Goal: Information Seeking & Learning: Compare options

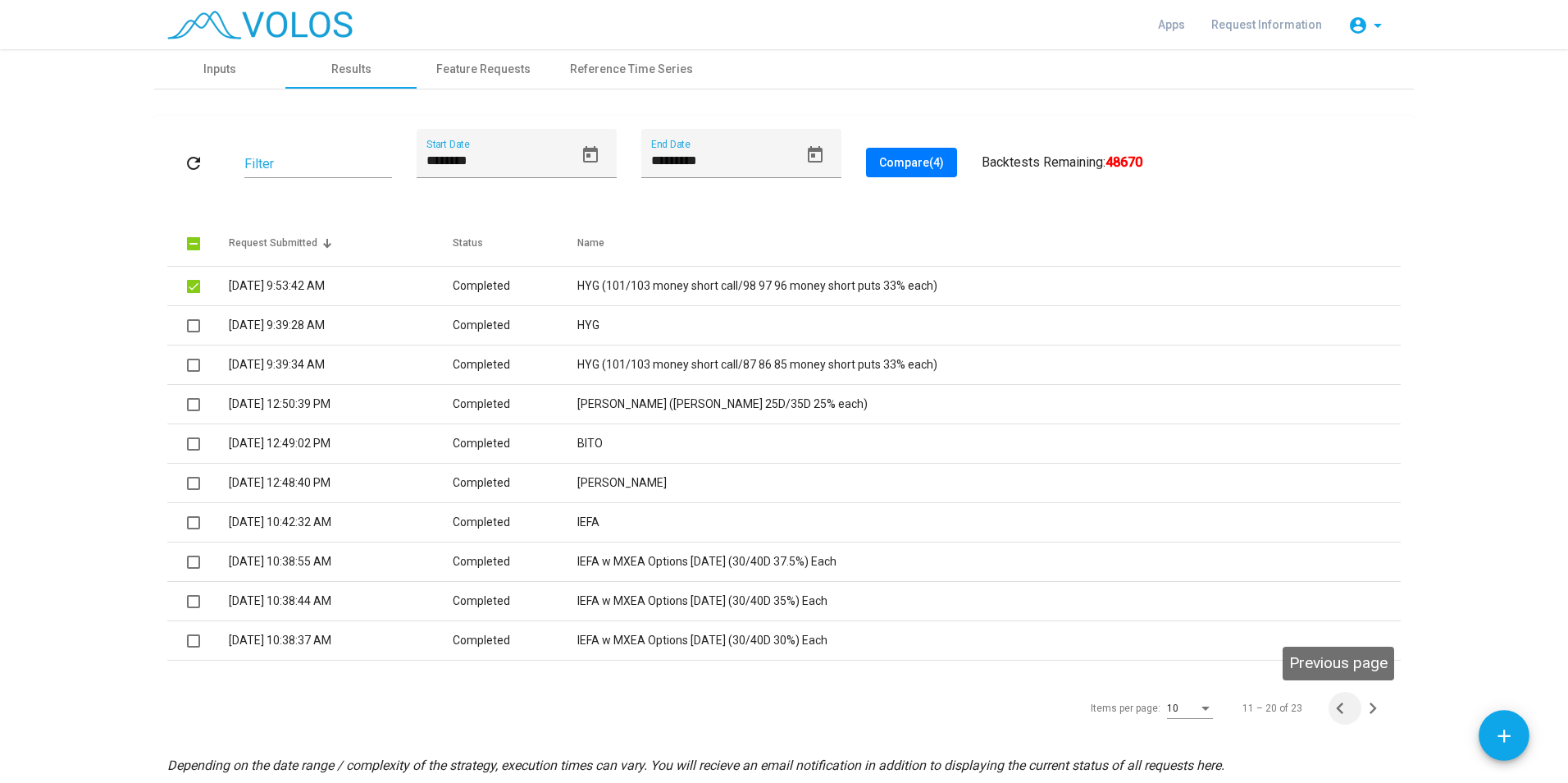
click at [1335, 708] on icon "Previous page" at bounding box center [1340, 708] width 23 height 23
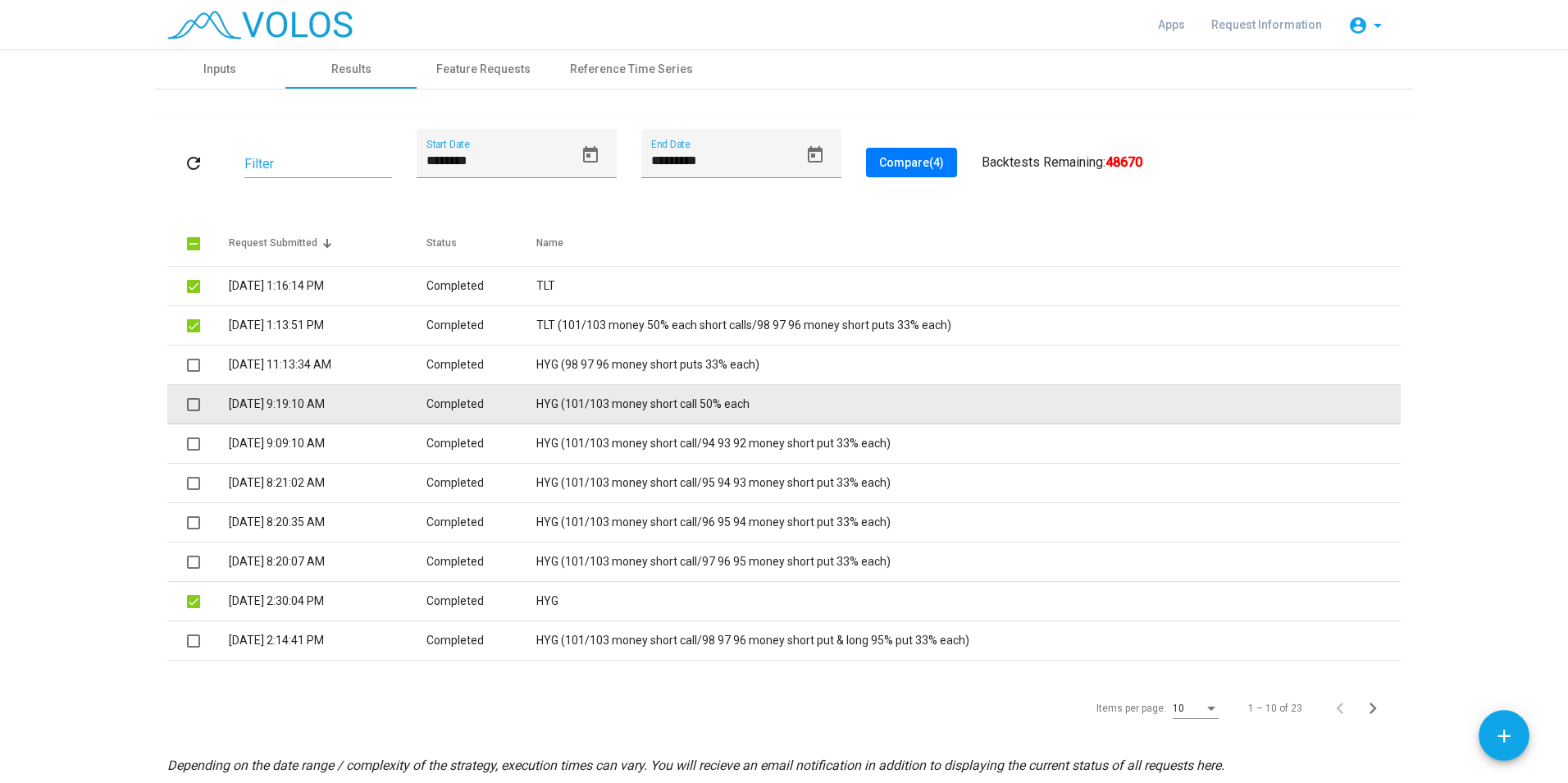
click at [190, 406] on span at bounding box center [193, 404] width 13 height 13
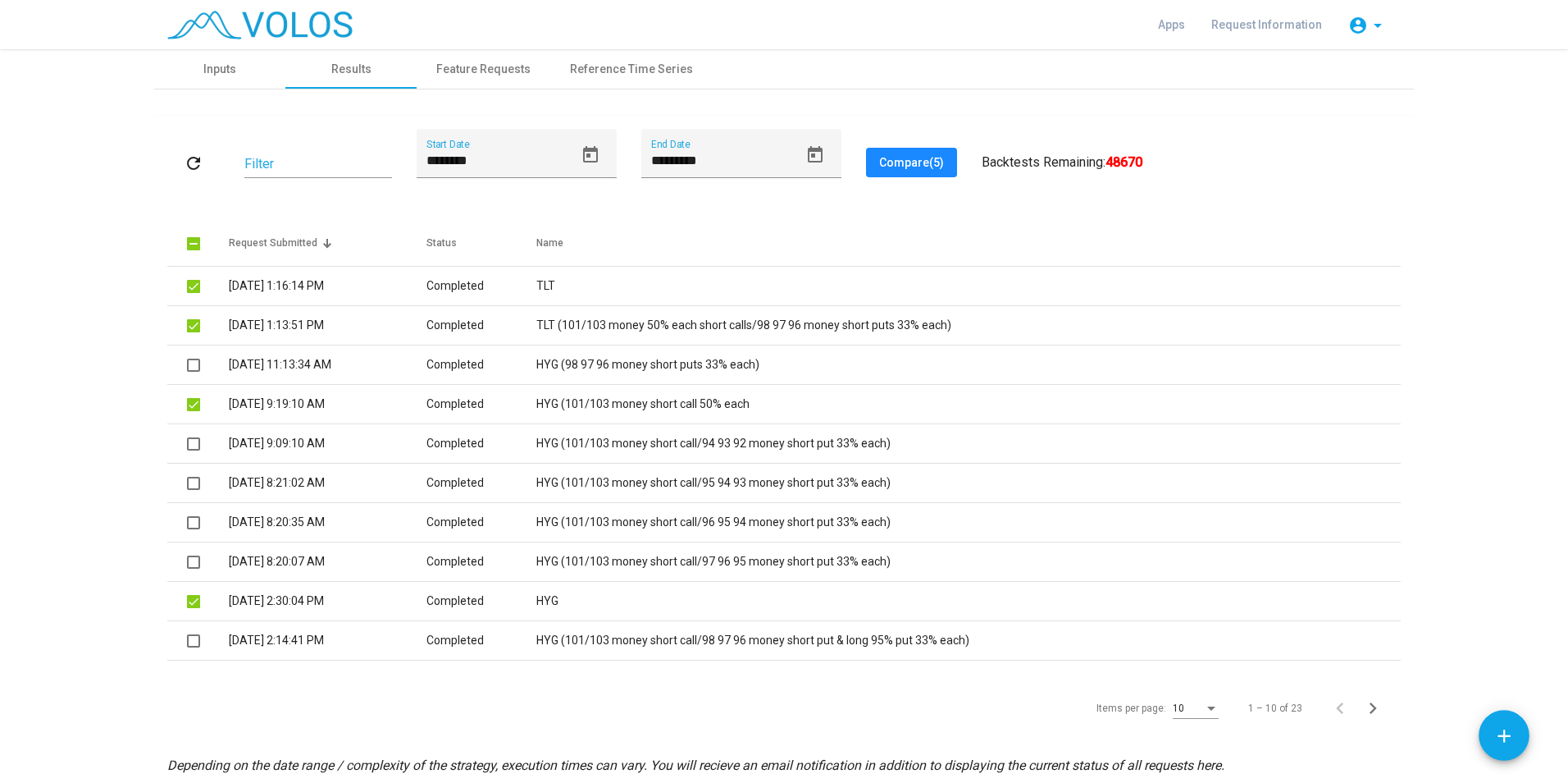
click at [914, 160] on span "Compare (5)" at bounding box center [912, 163] width 65 height 13
drag, startPoint x: 1365, startPoint y: 709, endPoint x: 1348, endPoint y: 707, distance: 17.1
click at [1364, 709] on icon "Next page" at bounding box center [1373, 708] width 23 height 23
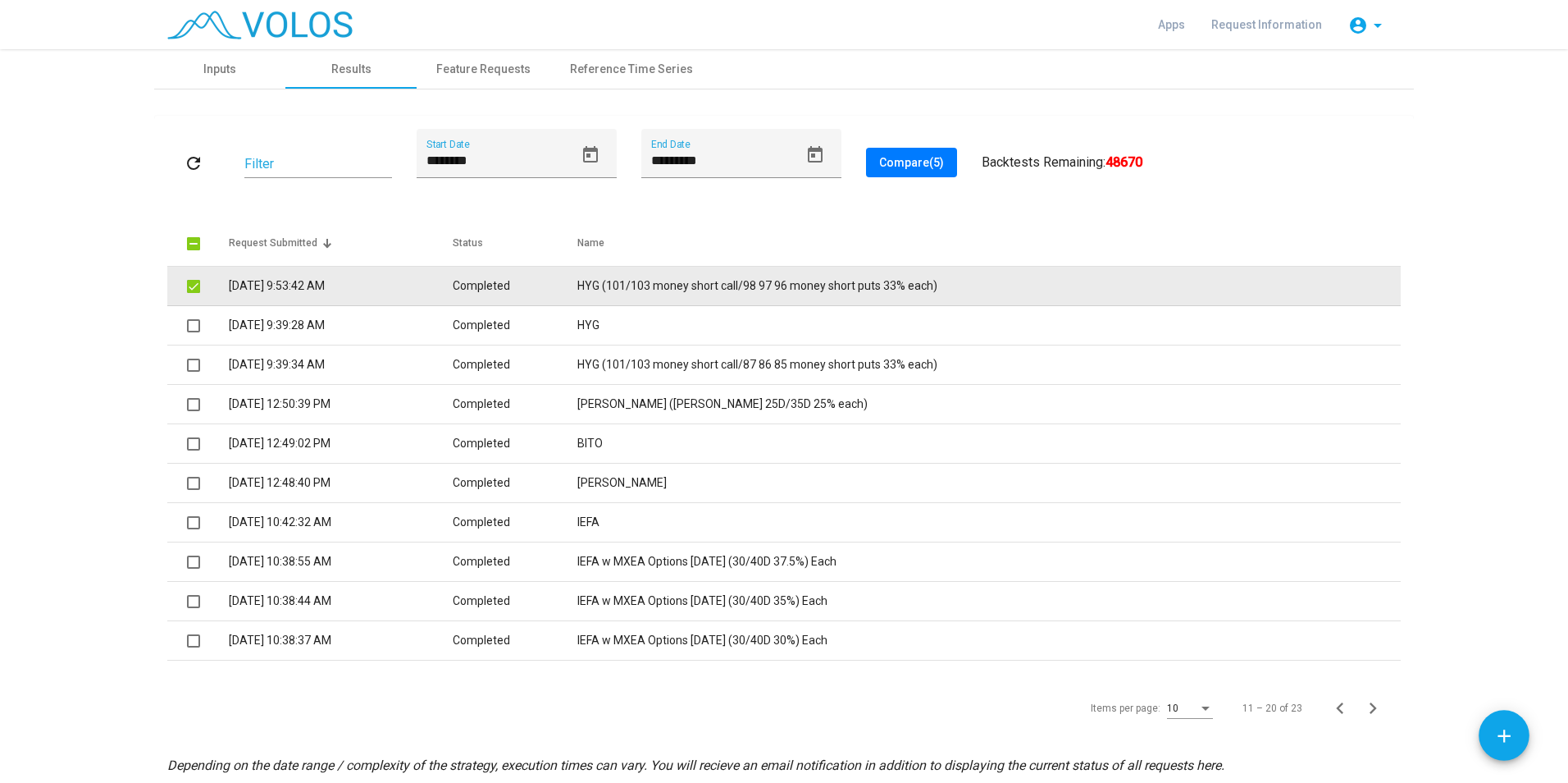
click at [690, 285] on td "HYG (101/103 money short call/98 97 96 money short puts 33% each)" at bounding box center [989, 286] width 823 height 39
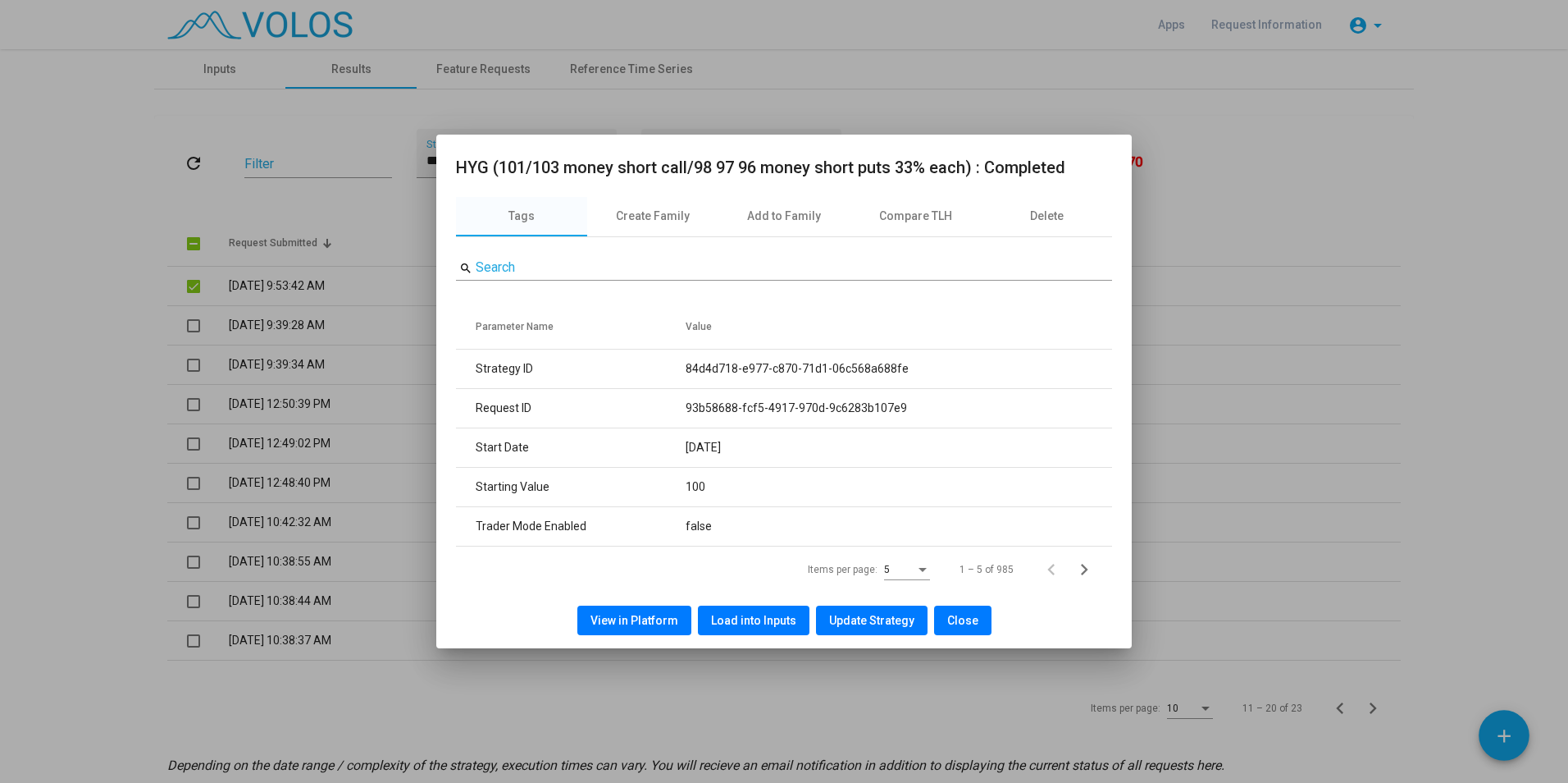
click at [647, 626] on span "View in Platform" at bounding box center [634, 620] width 88 height 13
click at [944, 612] on button "Close" at bounding box center [963, 620] width 57 height 30
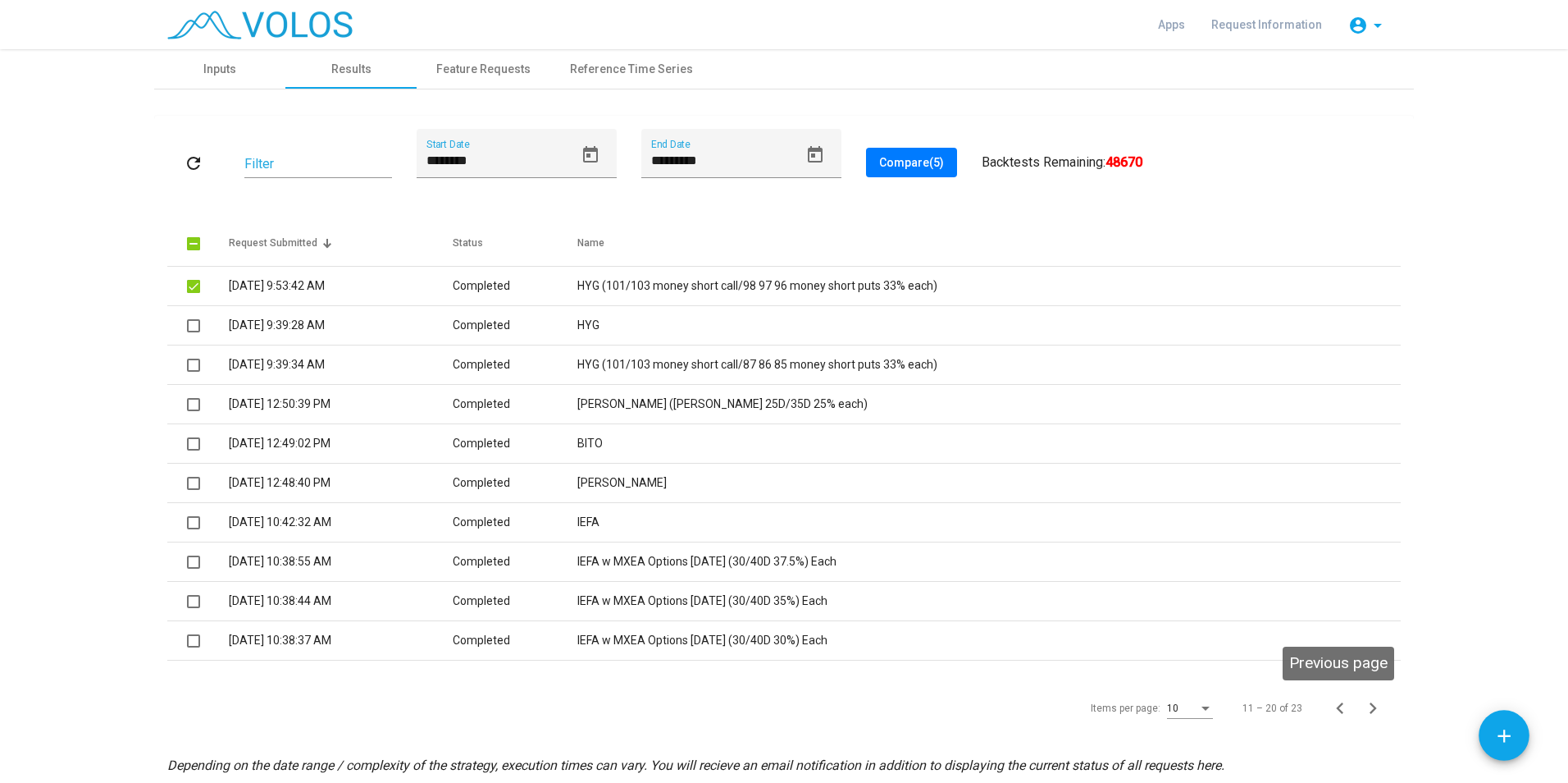
click at [1332, 703] on icon "Previous page" at bounding box center [1340, 708] width 23 height 23
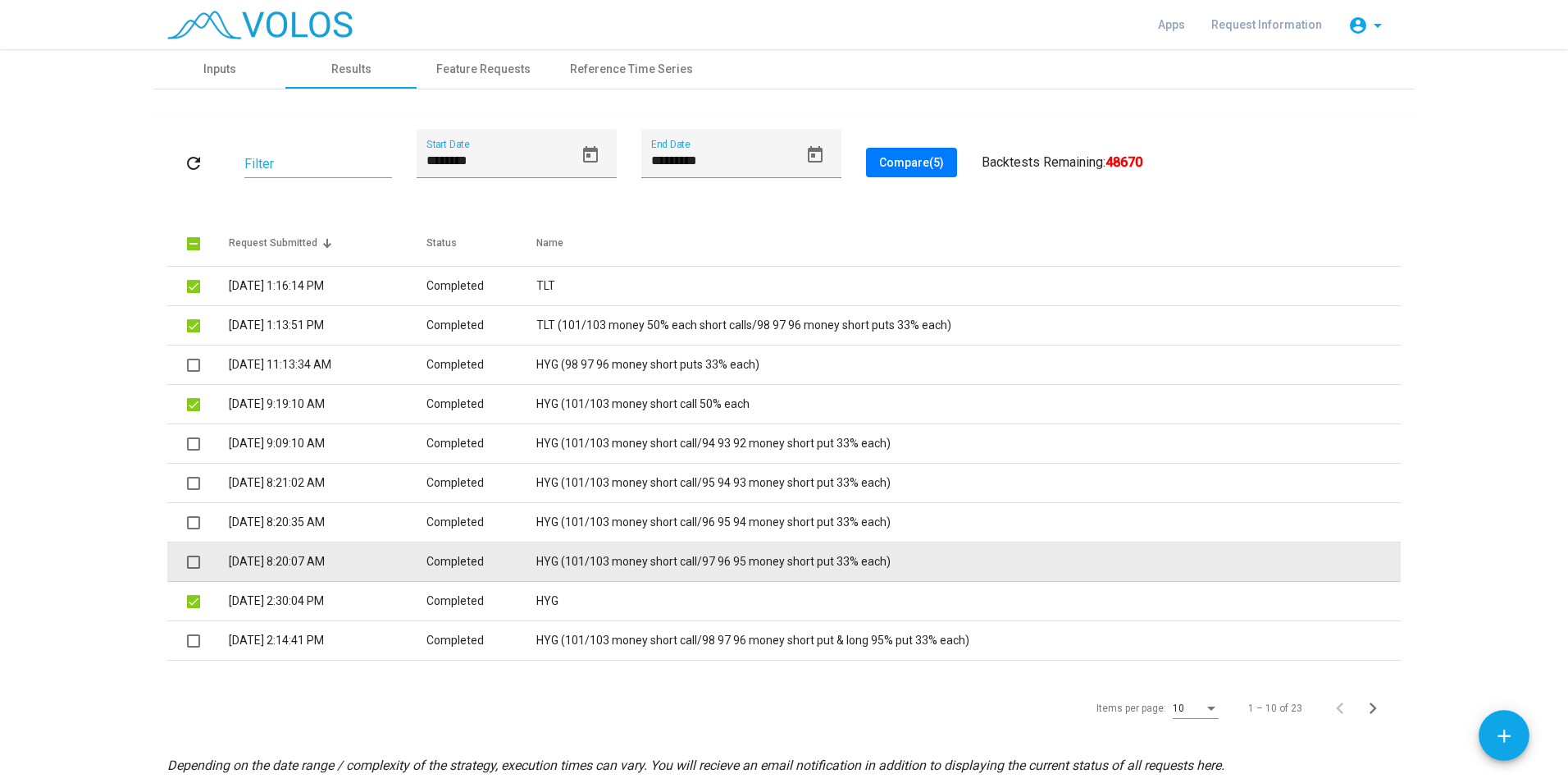
click at [598, 571] on td "HYG (101/103 money short call/97 96 95 money short put 33% each)" at bounding box center [968, 562] width 864 height 39
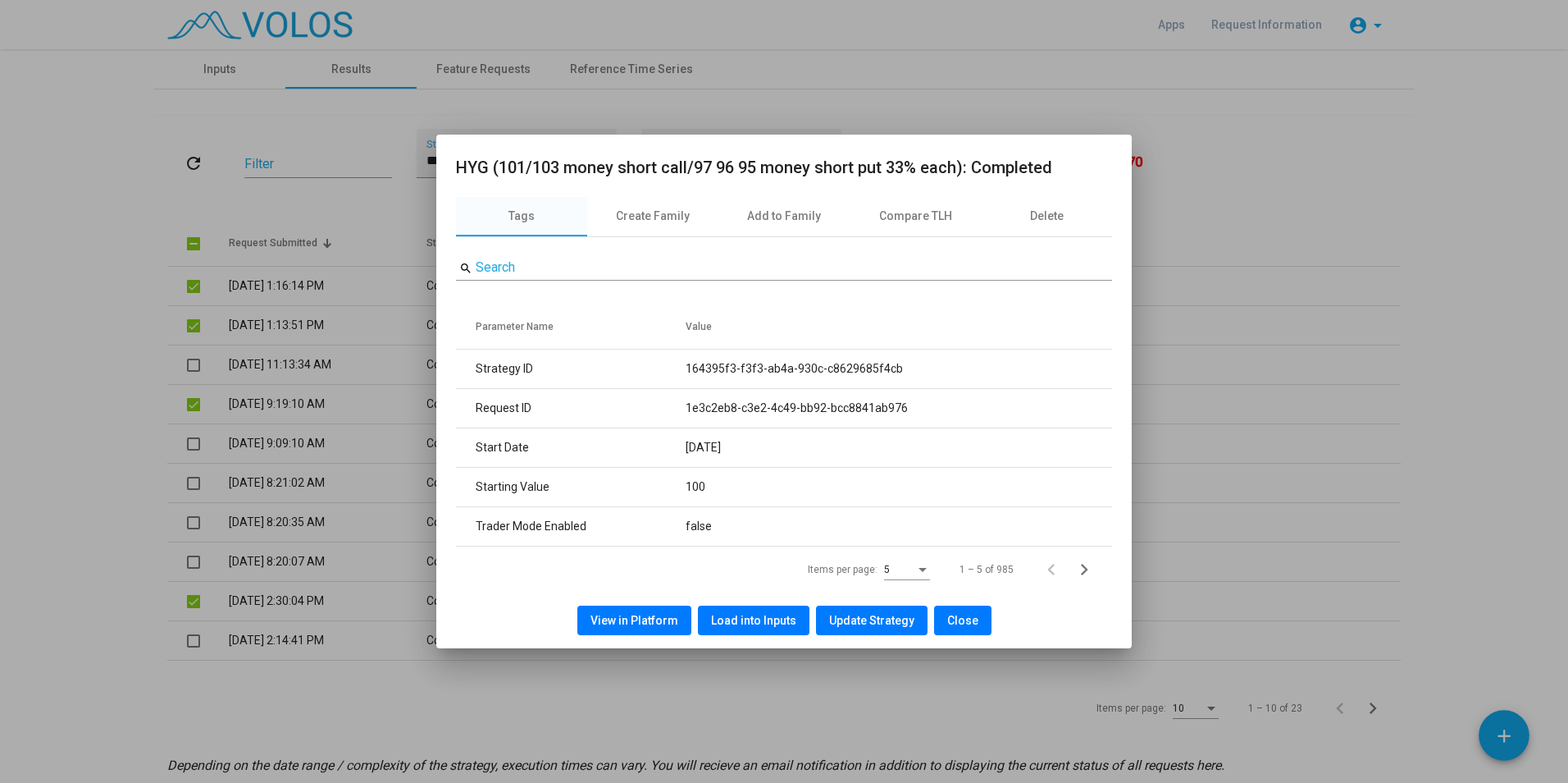
click at [643, 620] on span "View in Platform" at bounding box center [634, 620] width 88 height 13
click at [965, 618] on span "Close" at bounding box center [963, 620] width 32 height 13
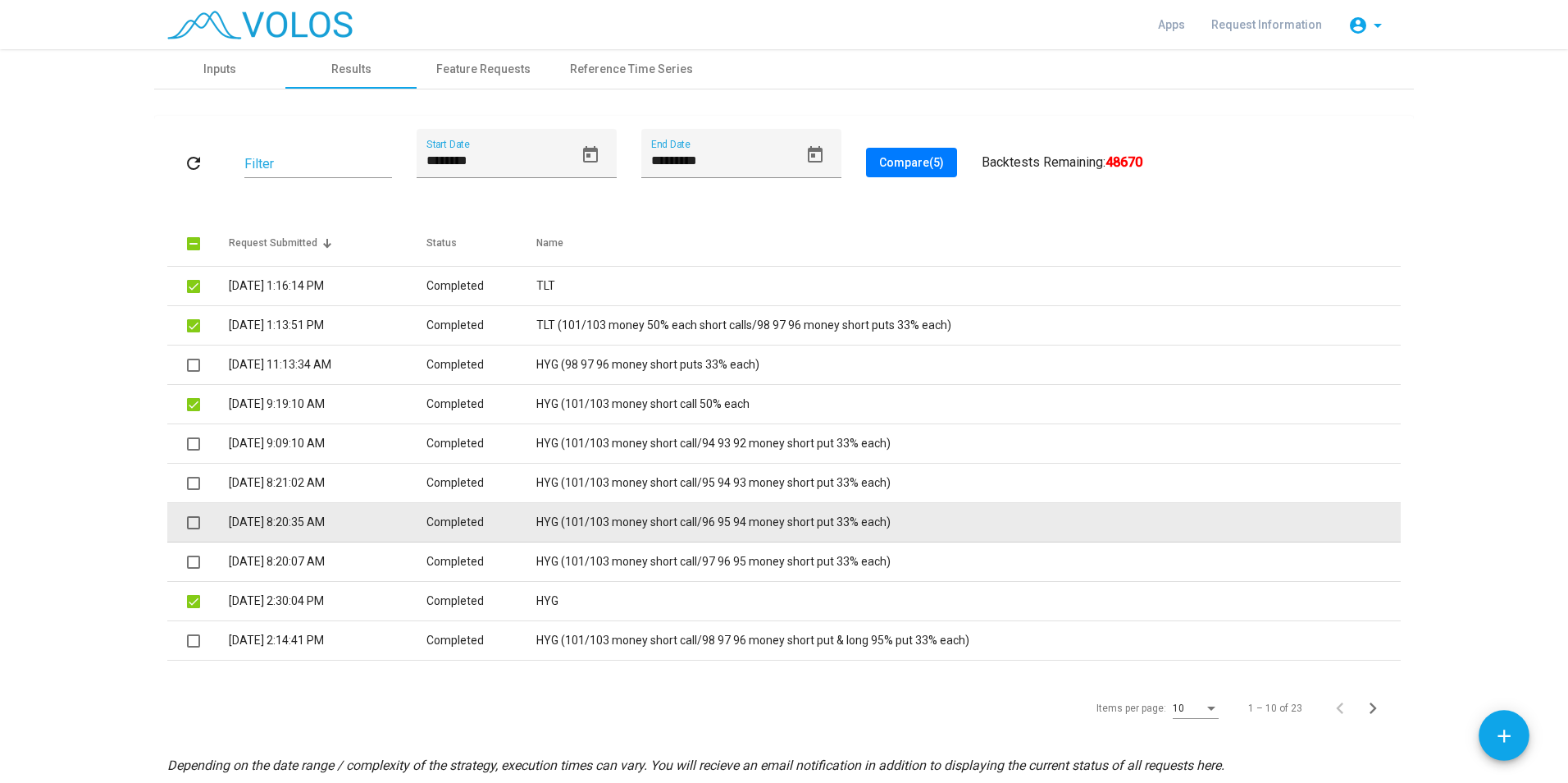
click at [625, 525] on td "HYG (101/103 money short call/96 95 94 money short put 33% each)" at bounding box center [968, 522] width 864 height 39
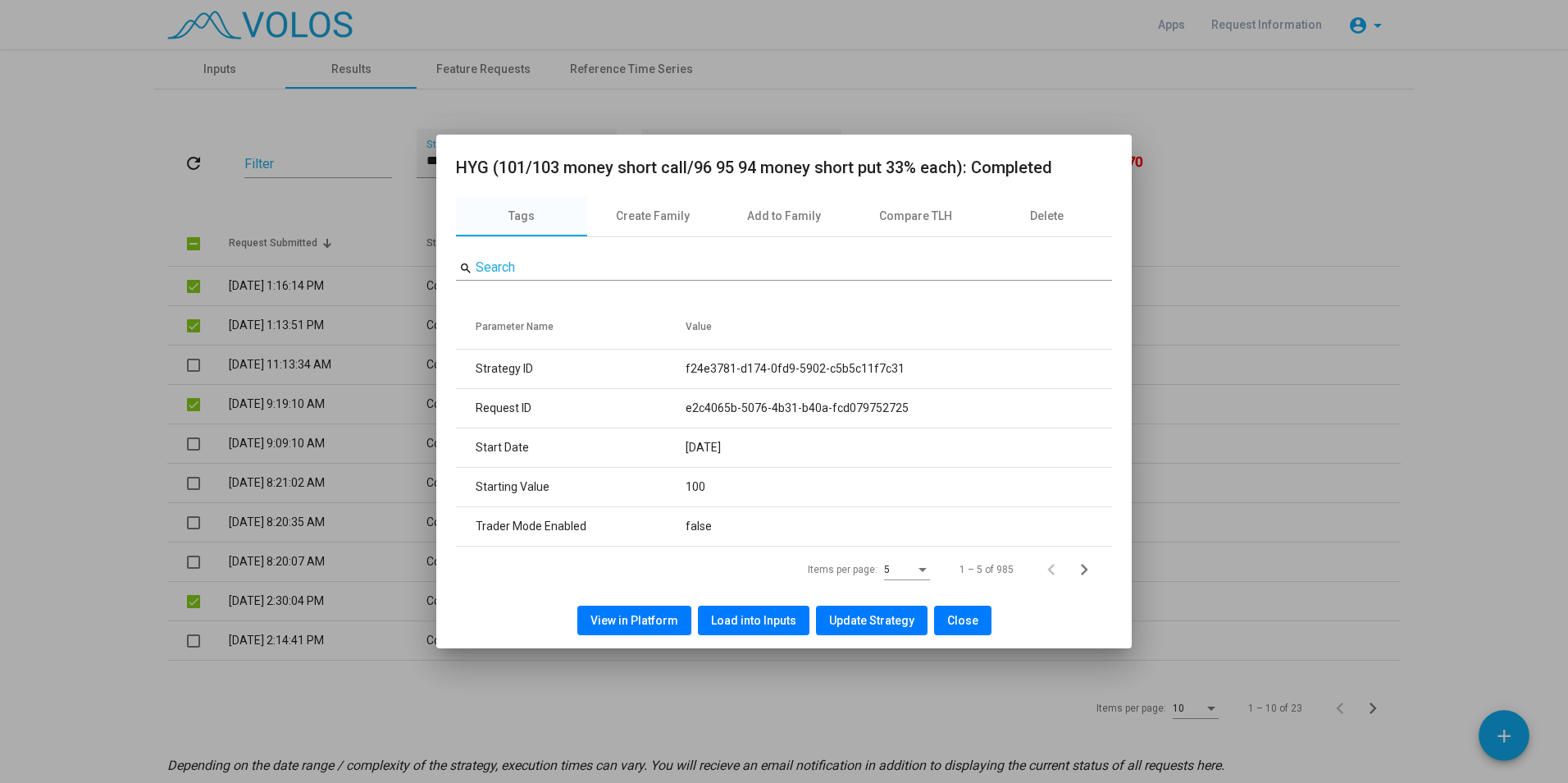
click at [640, 624] on span "View in Platform" at bounding box center [634, 620] width 88 height 13
click at [965, 613] on span "Close" at bounding box center [963, 620] width 32 height 13
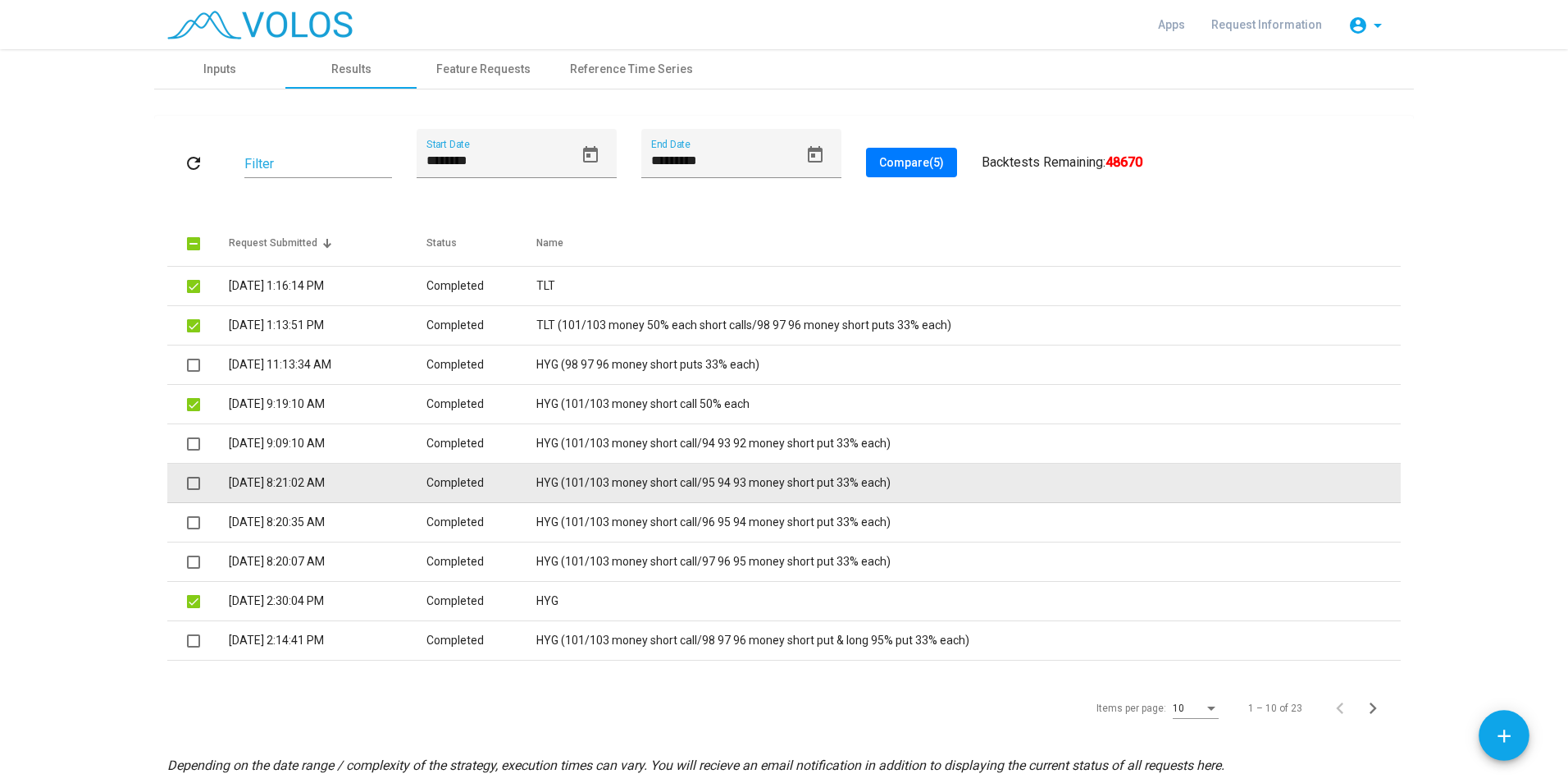
click at [701, 464] on td "HYG (101/103 money short call/95 94 93 money short put 33% each)" at bounding box center [968, 483] width 864 height 39
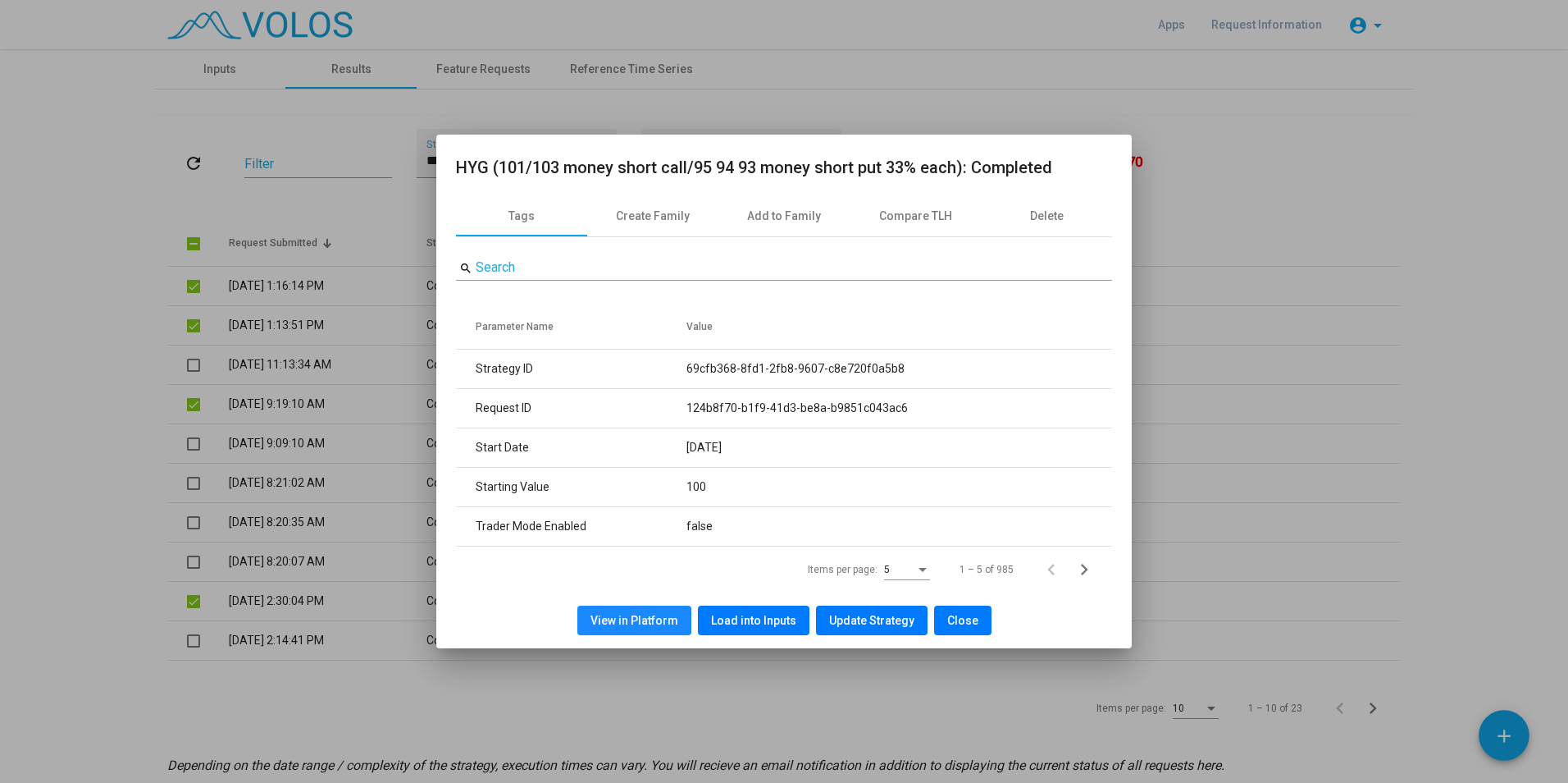
click at [642, 622] on span "View in Platform" at bounding box center [634, 620] width 88 height 13
click at [959, 617] on span "Close" at bounding box center [963, 620] width 32 height 13
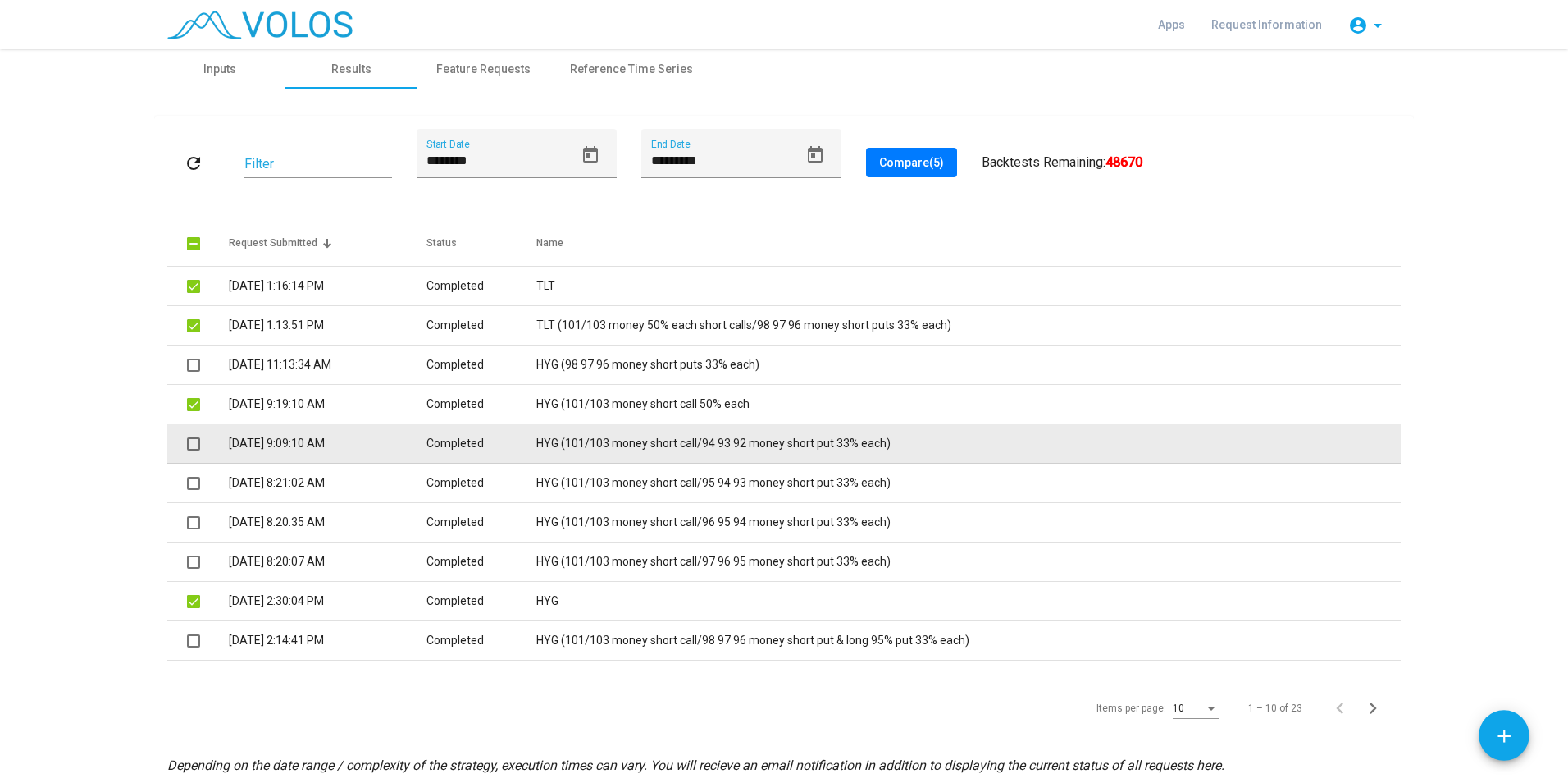
click at [693, 444] on td "HYG (101/103 money short call/94 93 92 money short put 33% each)" at bounding box center [968, 444] width 864 height 39
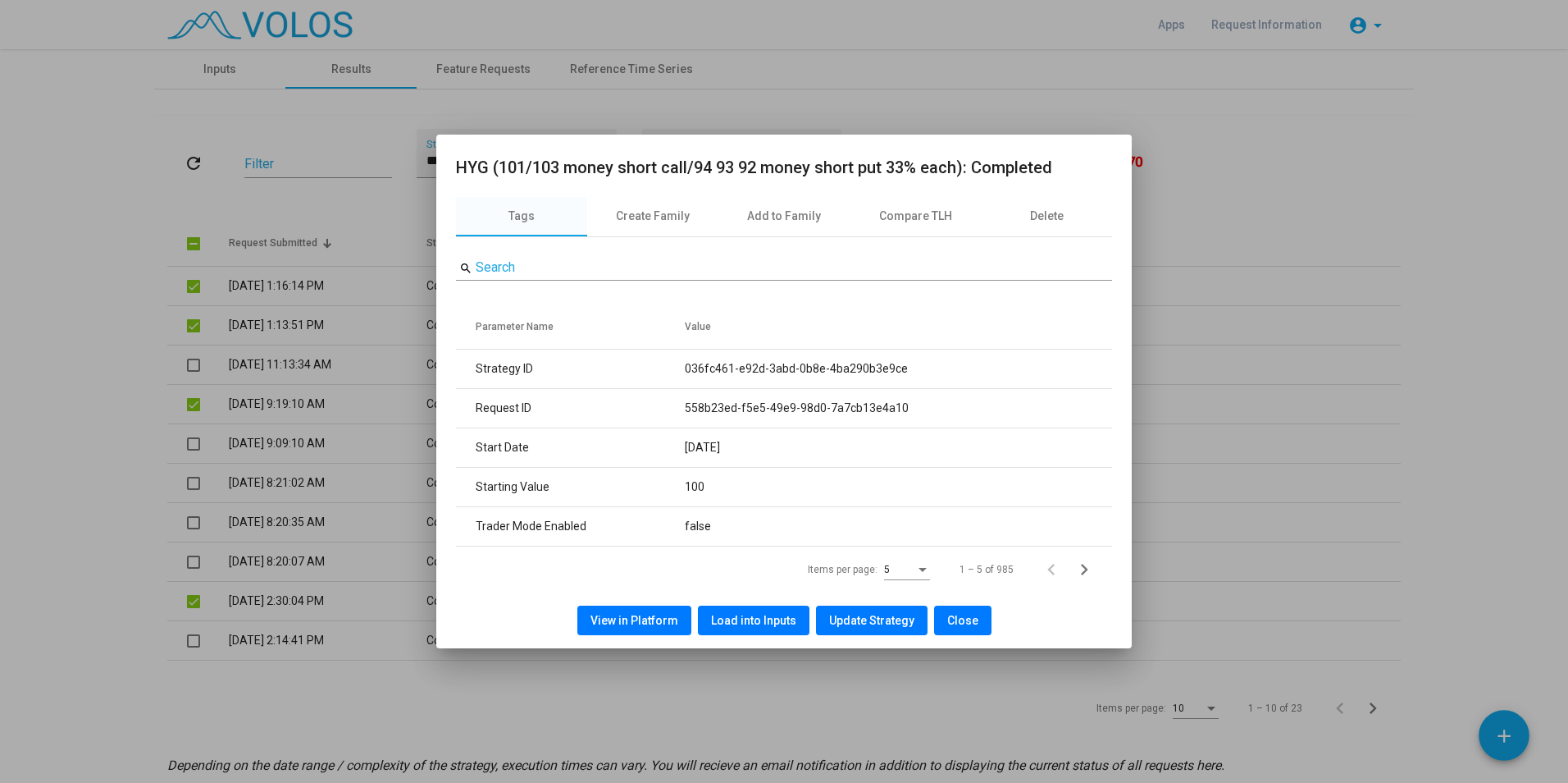
click at [647, 618] on span "View in Platform" at bounding box center [634, 620] width 88 height 13
click at [948, 602] on div "View in Platform Load into Inputs Update Strategy Close" at bounding box center [784, 620] width 656 height 56
click at [955, 619] on span "Close" at bounding box center [963, 620] width 32 height 13
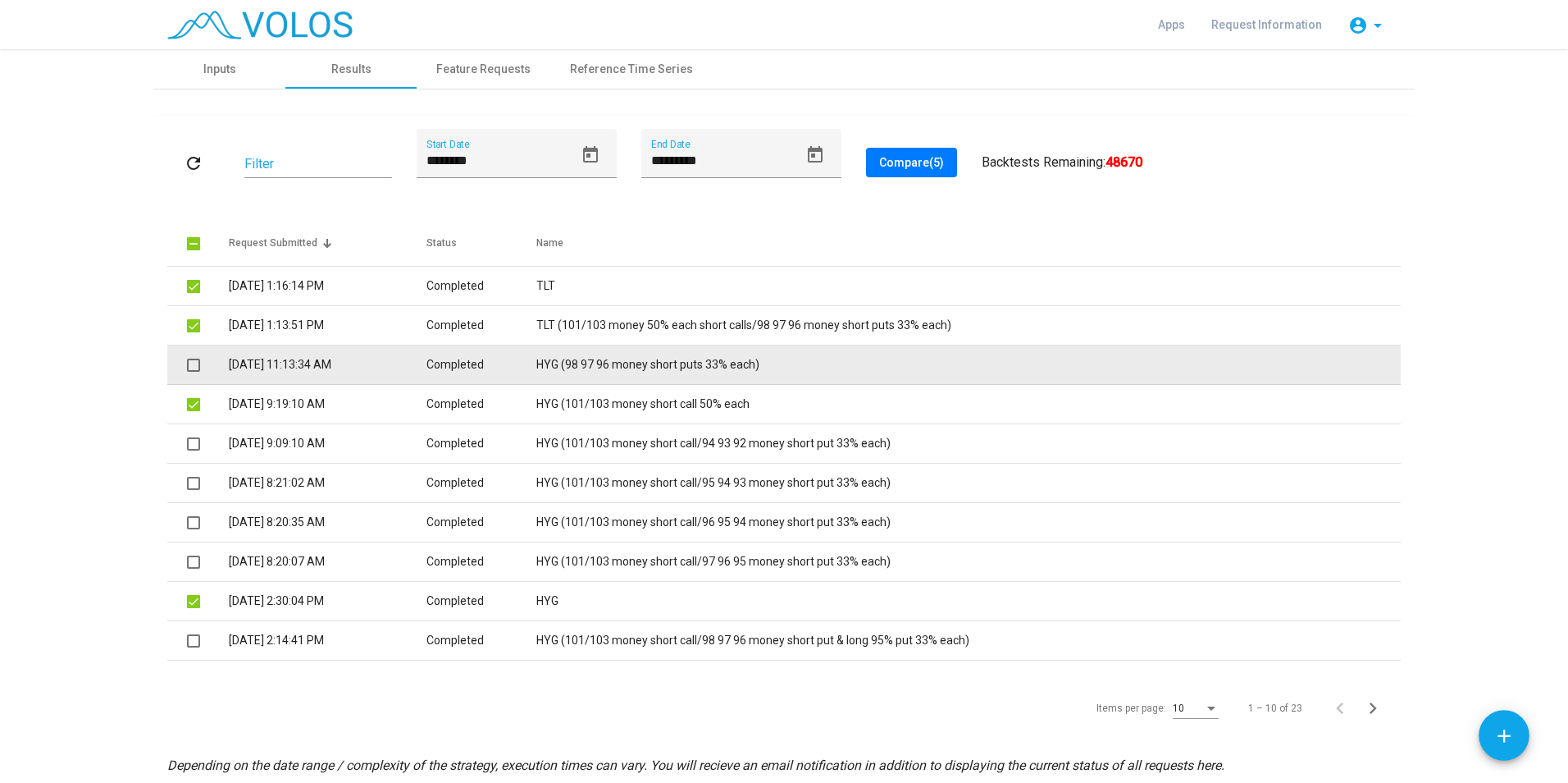
click at [628, 362] on td "HYG (98 97 96 money short puts 33% each)" at bounding box center [968, 364] width 864 height 39
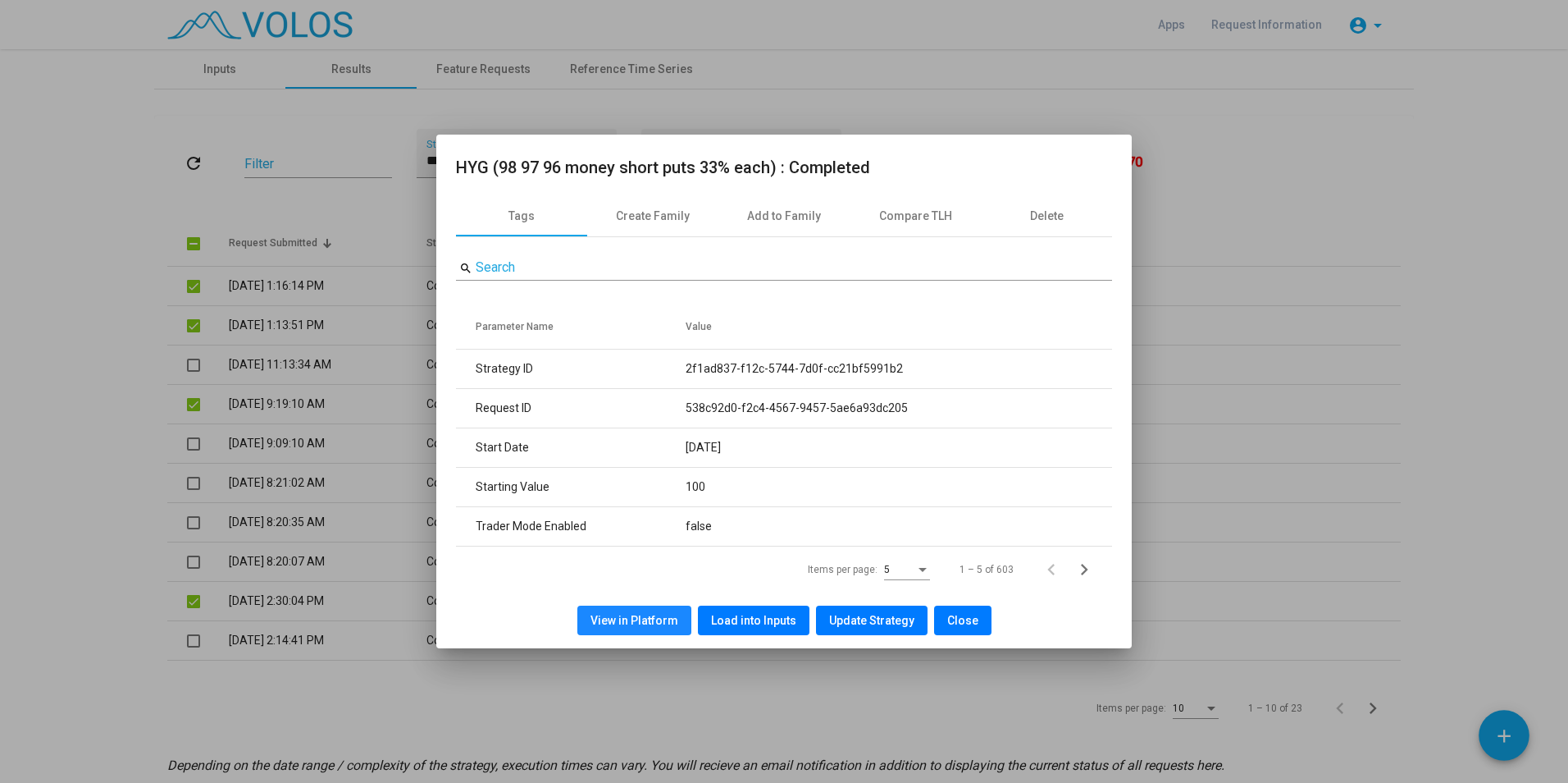
click at [674, 617] on span "View in Platform" at bounding box center [634, 620] width 88 height 13
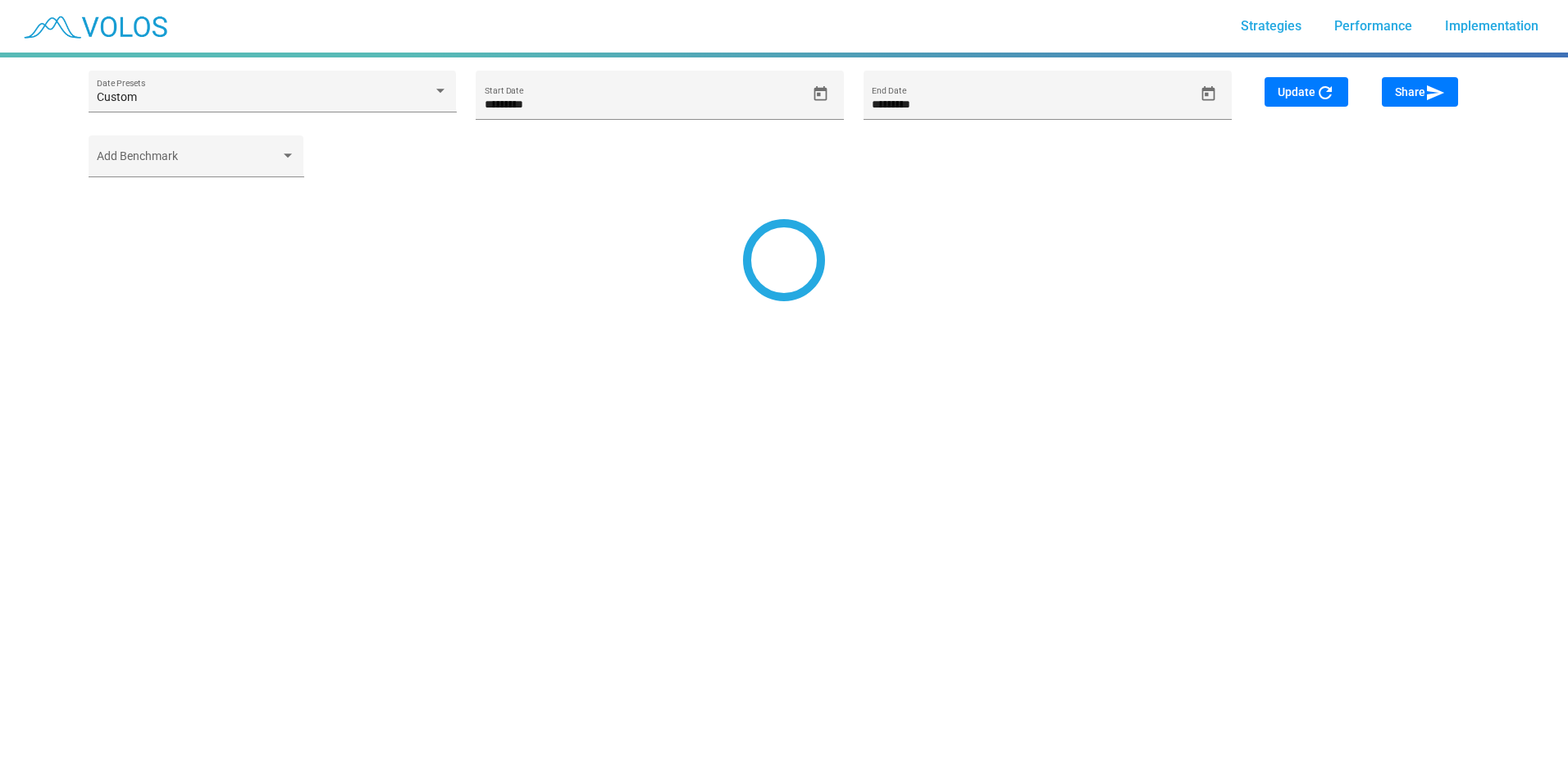
type input "*********"
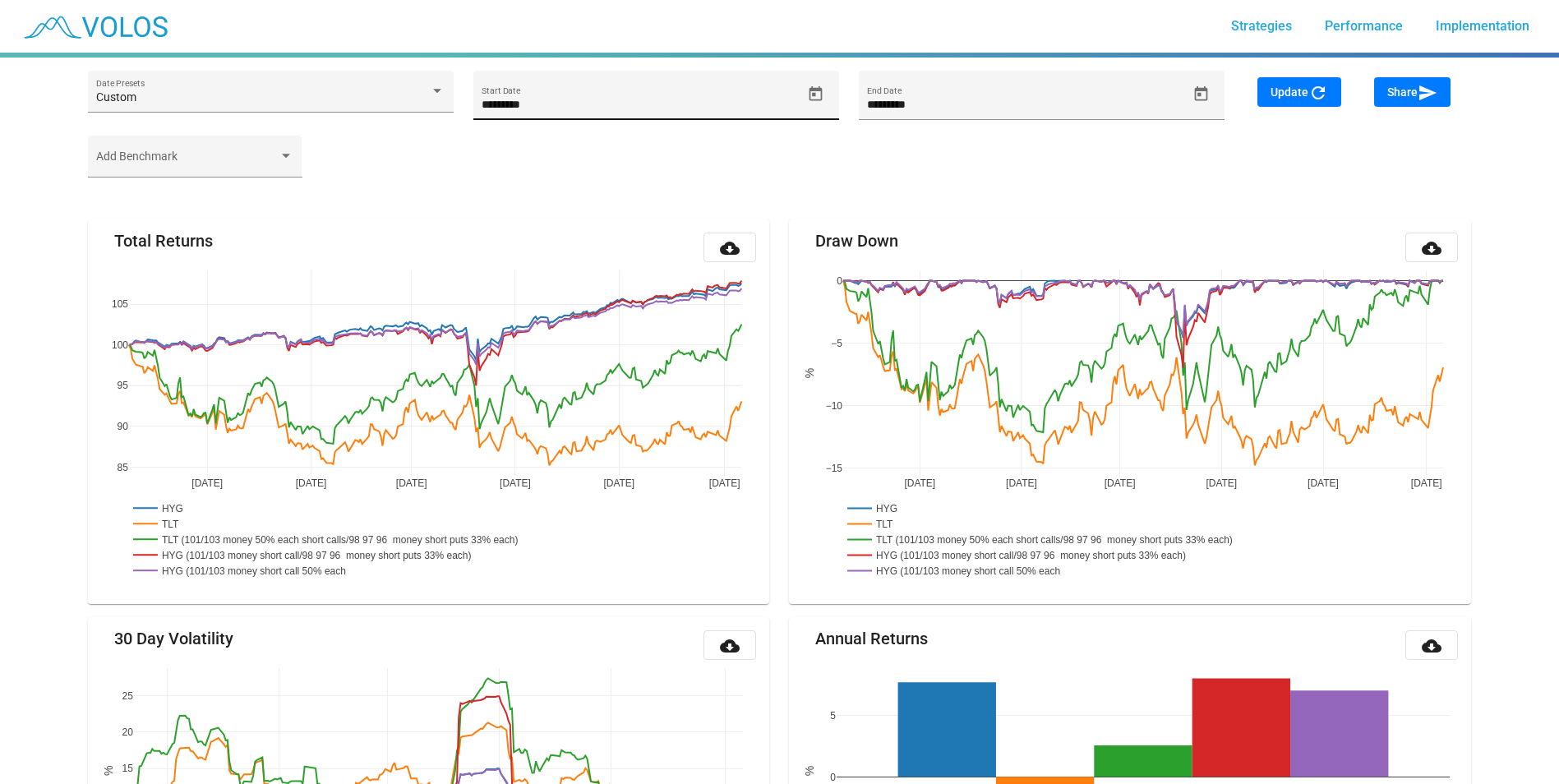
click at [573, 106] on input "*********" at bounding box center [641, 106] width 320 height 13
type input "*********"
click at [1322, 98] on mat-icon "refresh" at bounding box center [1318, 92] width 20 height 20
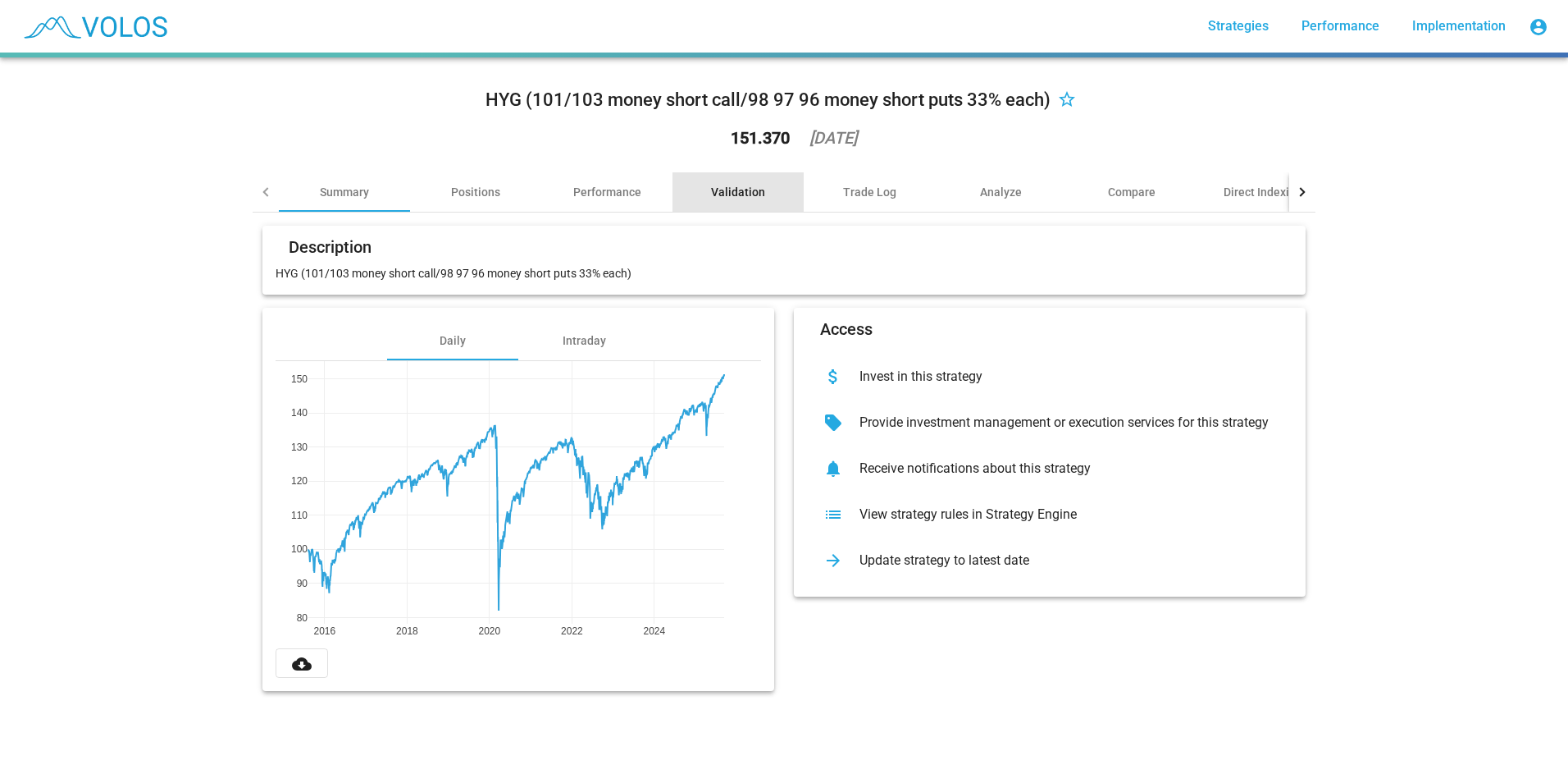
click at [754, 188] on div "Validation" at bounding box center [738, 192] width 54 height 16
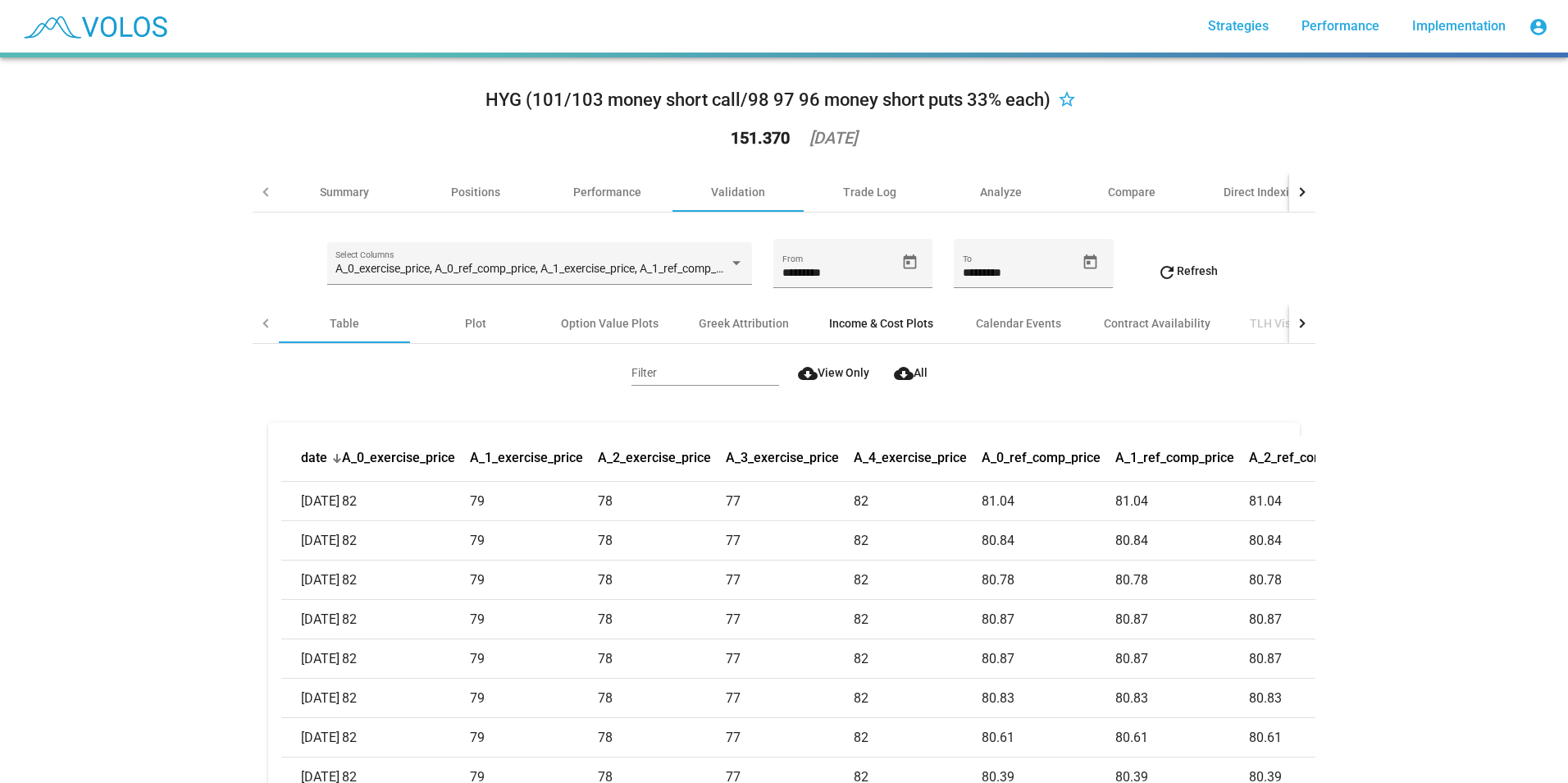
click at [862, 327] on div "Income & Cost Plots" at bounding box center [880, 323] width 104 height 16
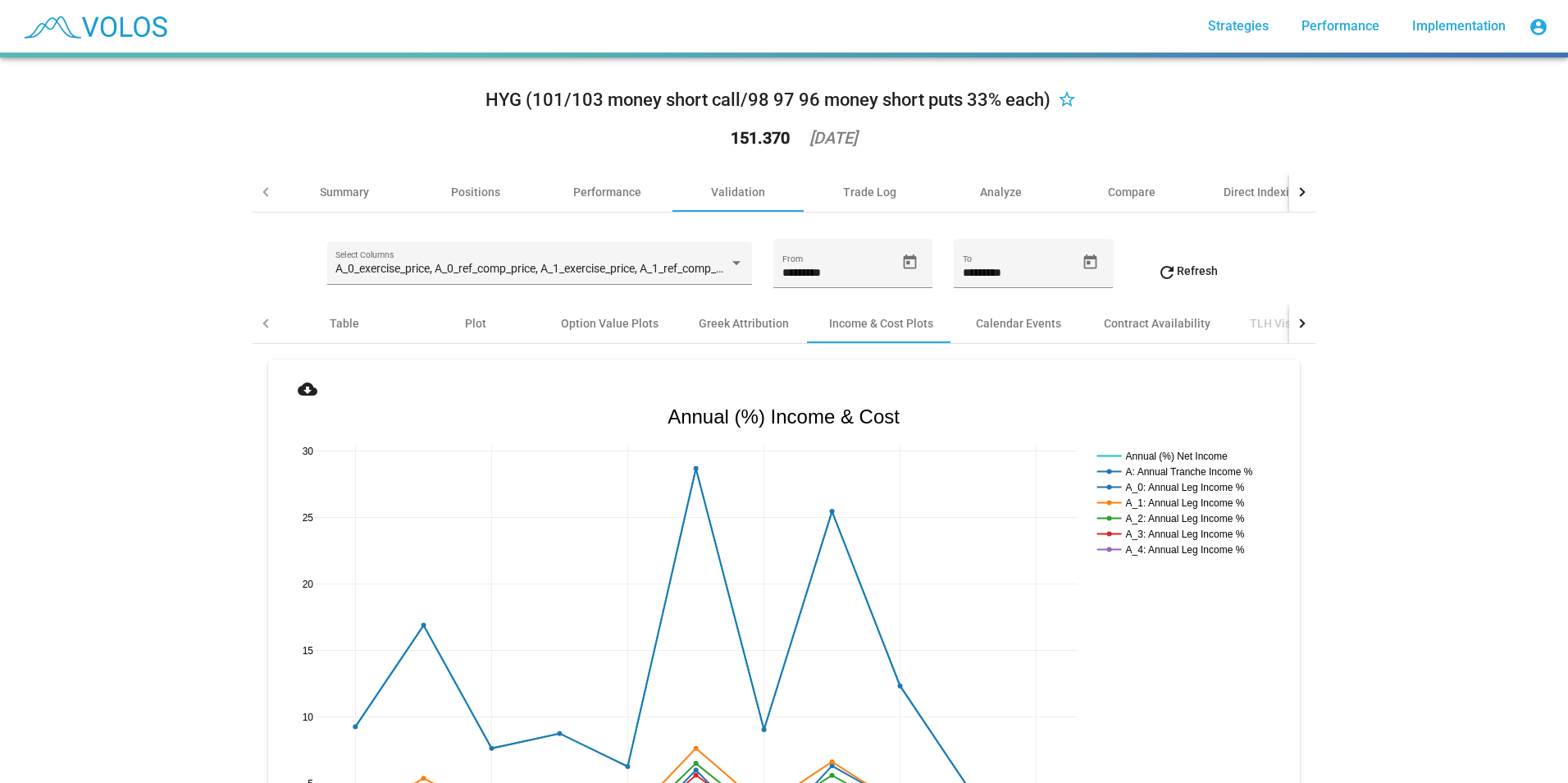
click at [298, 381] on mat-icon "cloud_download" at bounding box center [307, 388] width 20 height 20
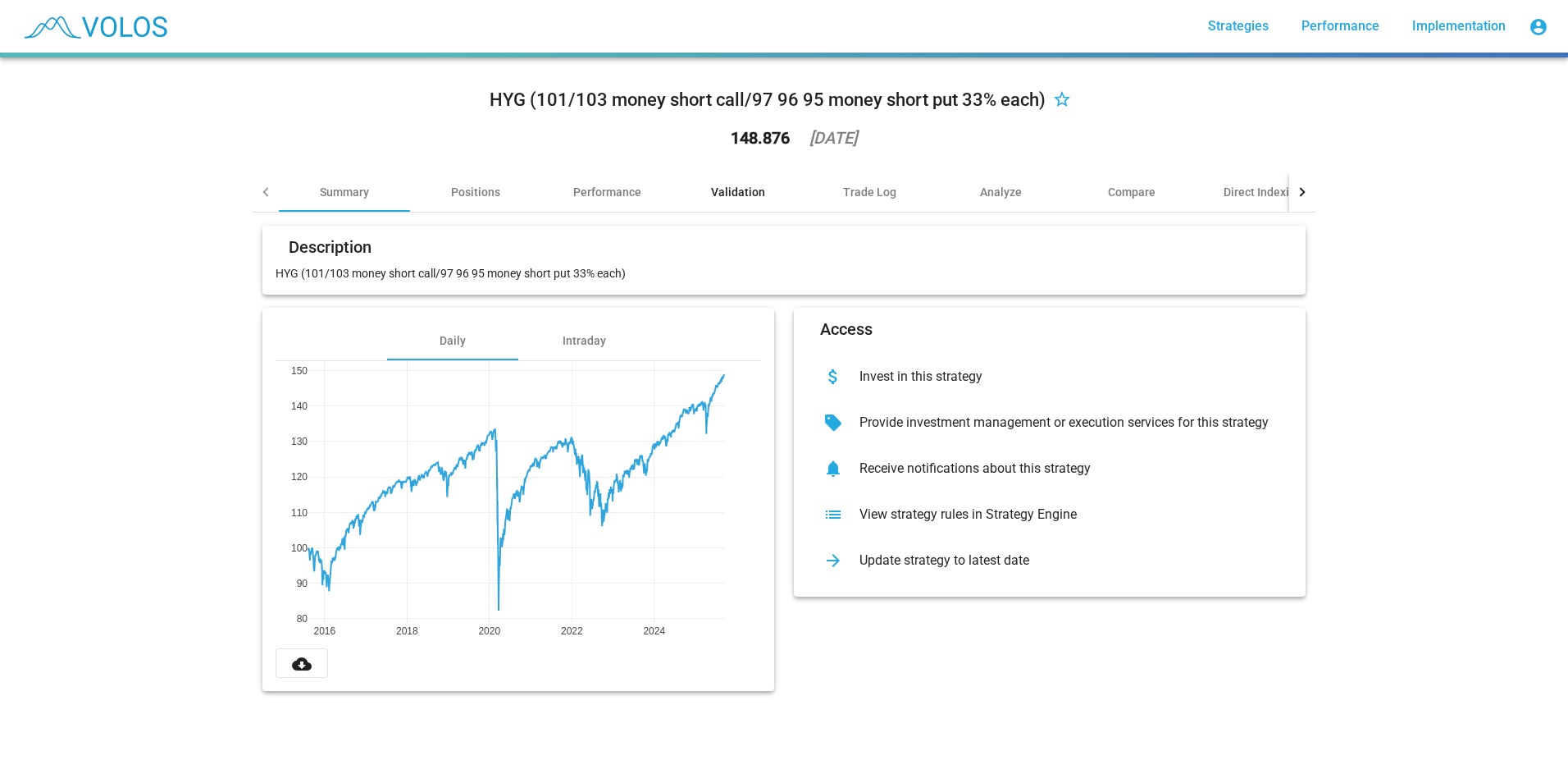
click at [733, 193] on div "Validation" at bounding box center [738, 192] width 54 height 16
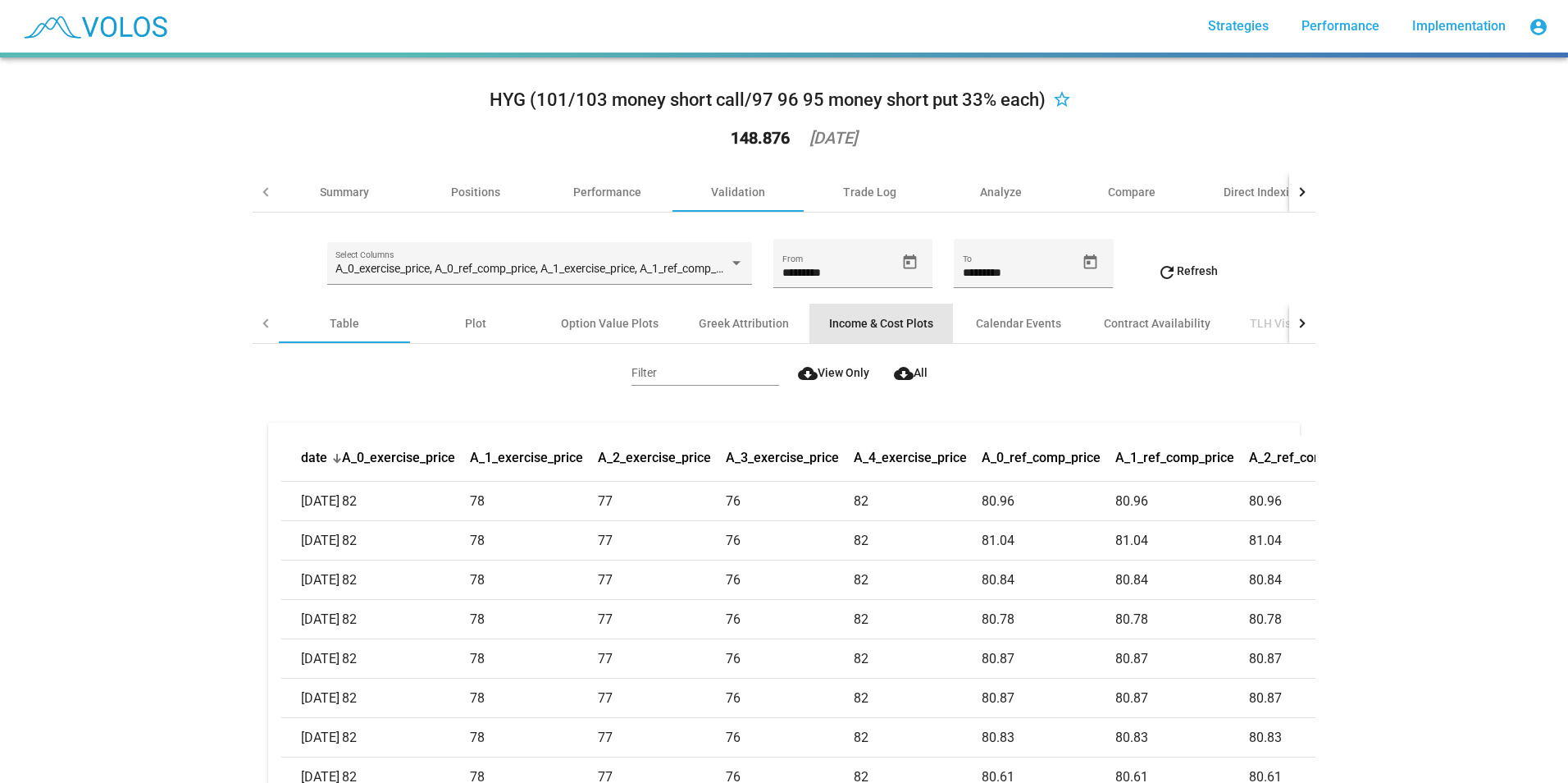
click at [900, 321] on div "Income & Cost Plots" at bounding box center [880, 323] width 104 height 16
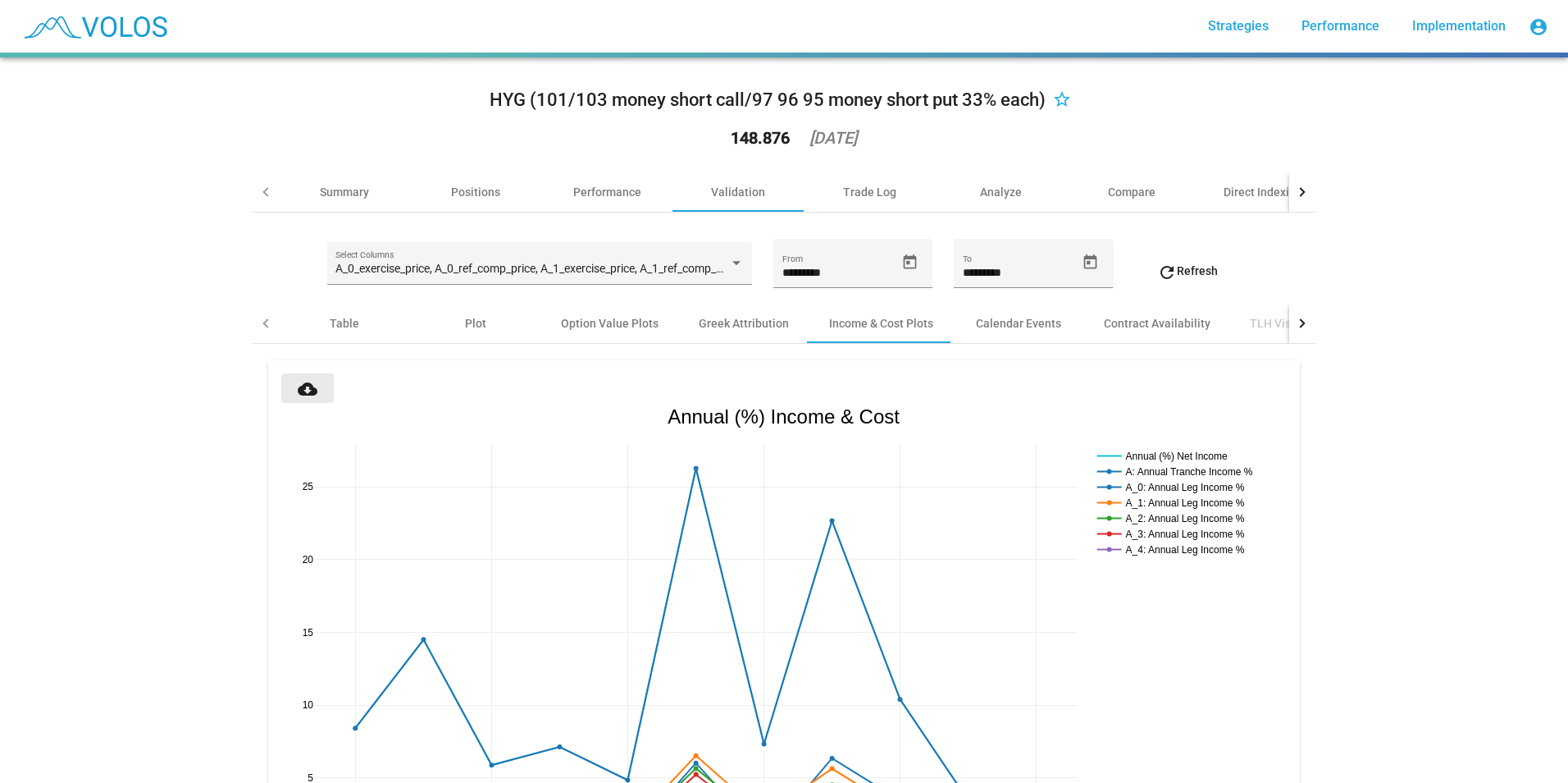
click at [289, 390] on button "cloud_download" at bounding box center [307, 387] width 53 height 30
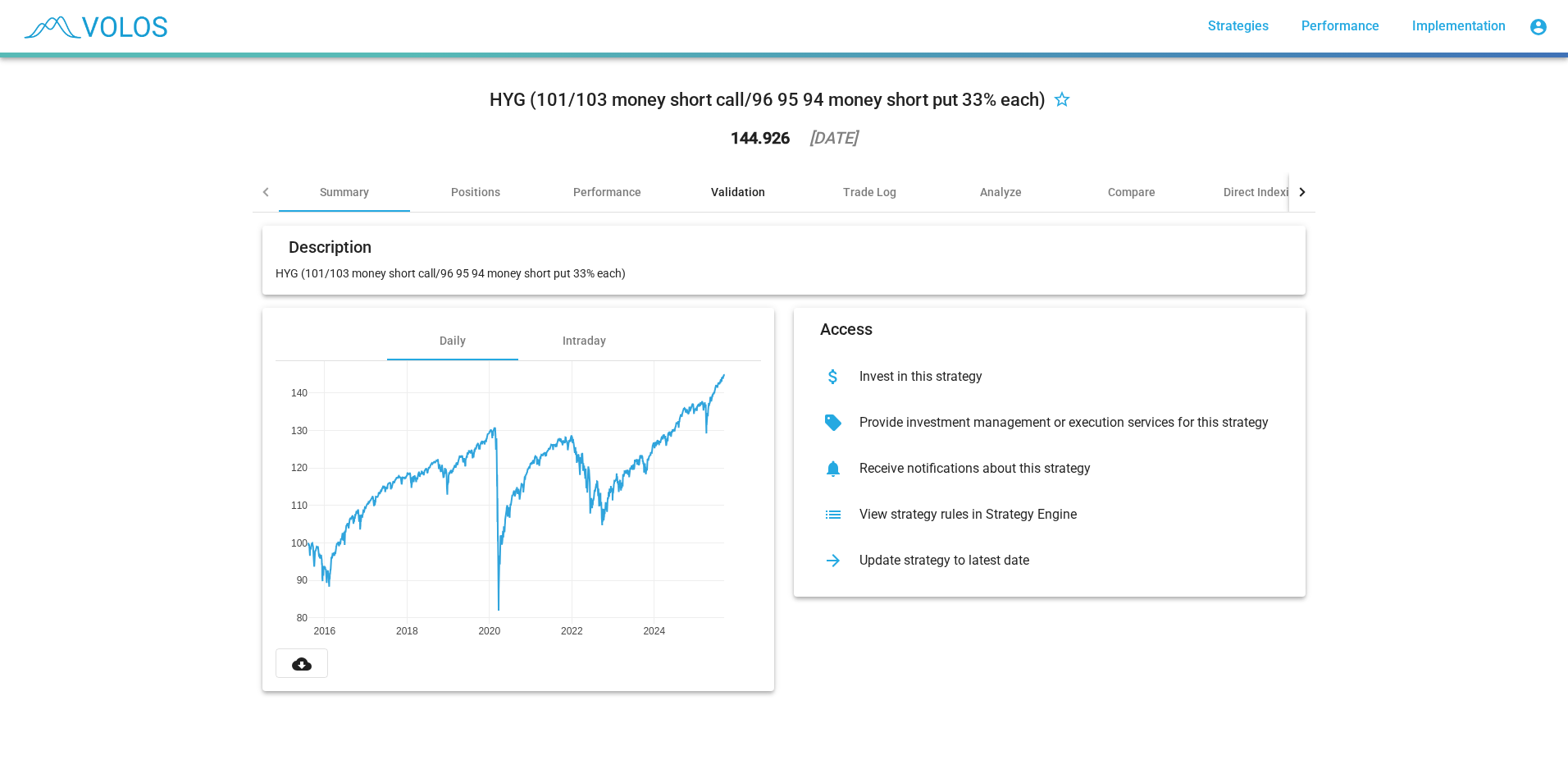
click at [743, 191] on div "Validation" at bounding box center [738, 192] width 54 height 16
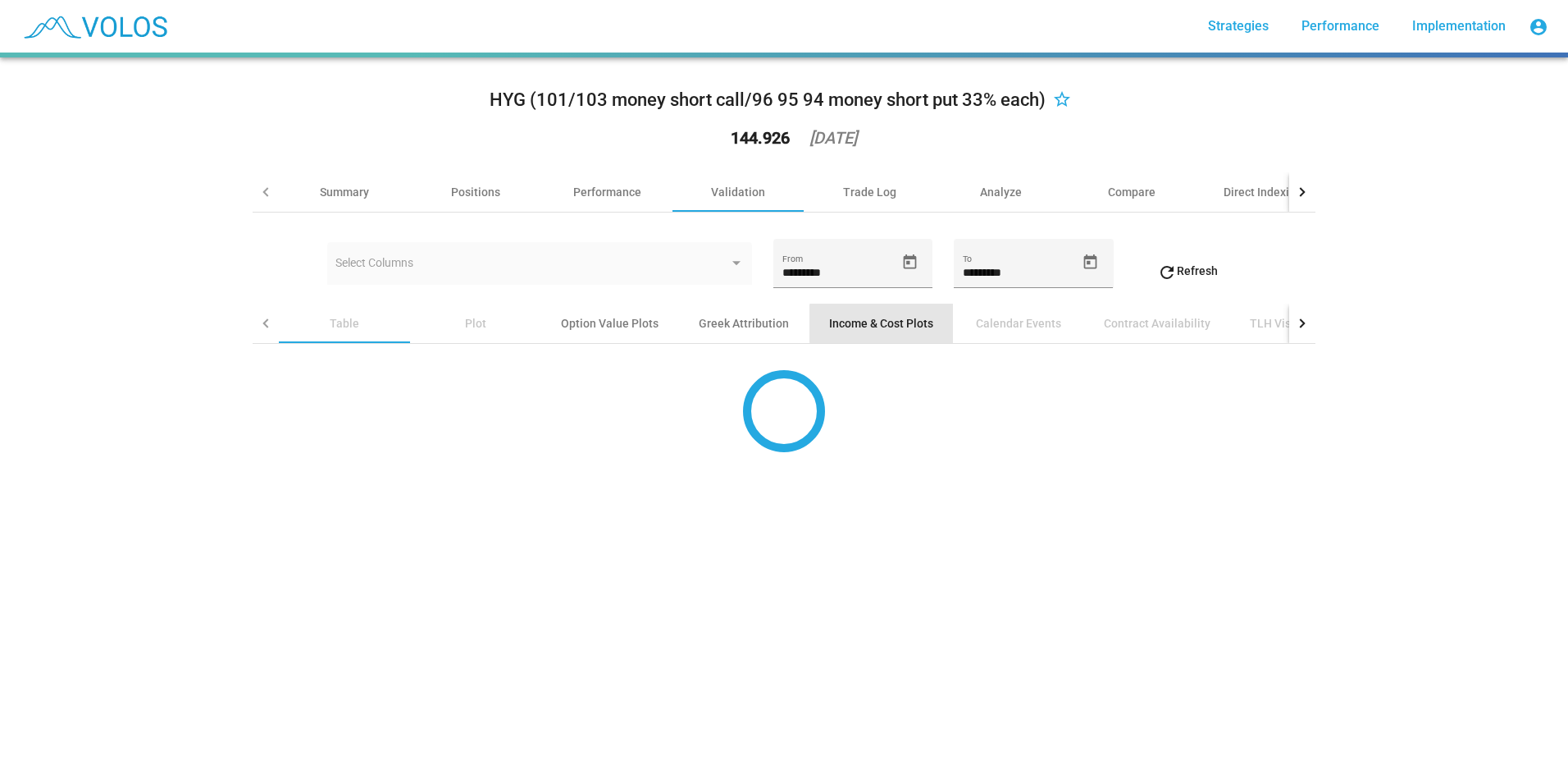
click at [900, 323] on div "Income & Cost Plots" at bounding box center [880, 323] width 104 height 16
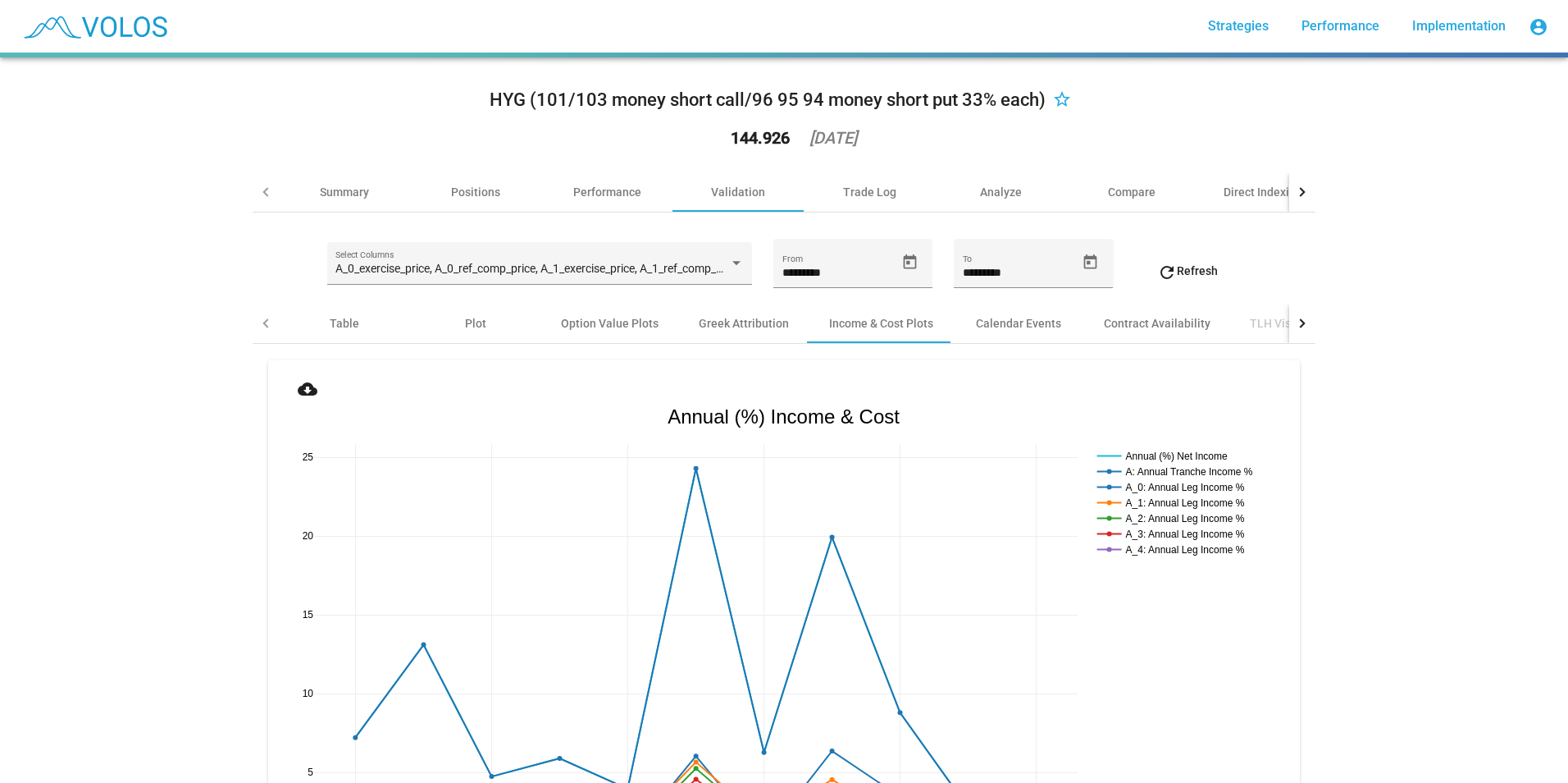
click at [298, 385] on mat-icon "cloud_download" at bounding box center [307, 388] width 20 height 20
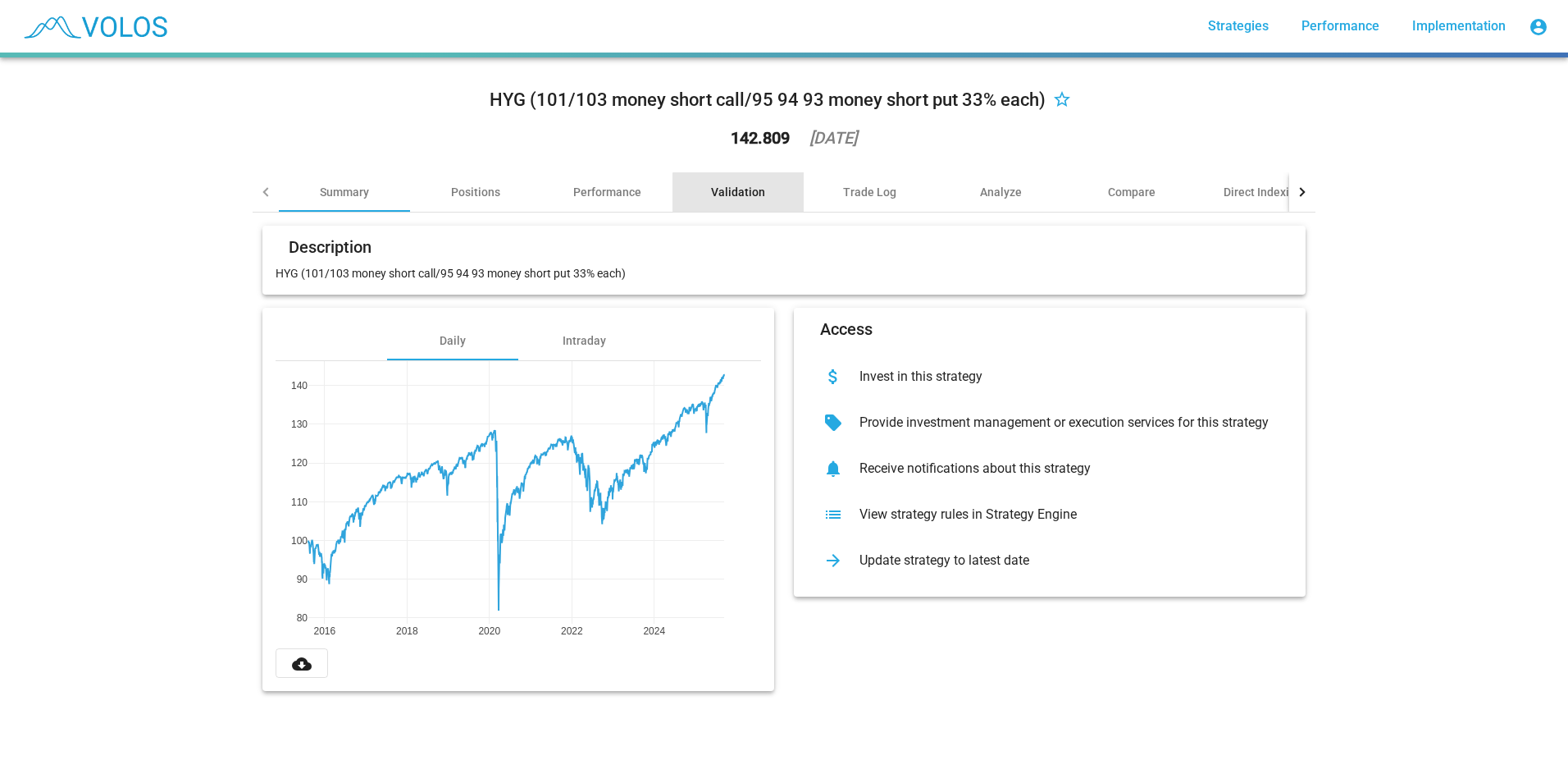
click at [735, 192] on div "Validation" at bounding box center [738, 192] width 54 height 16
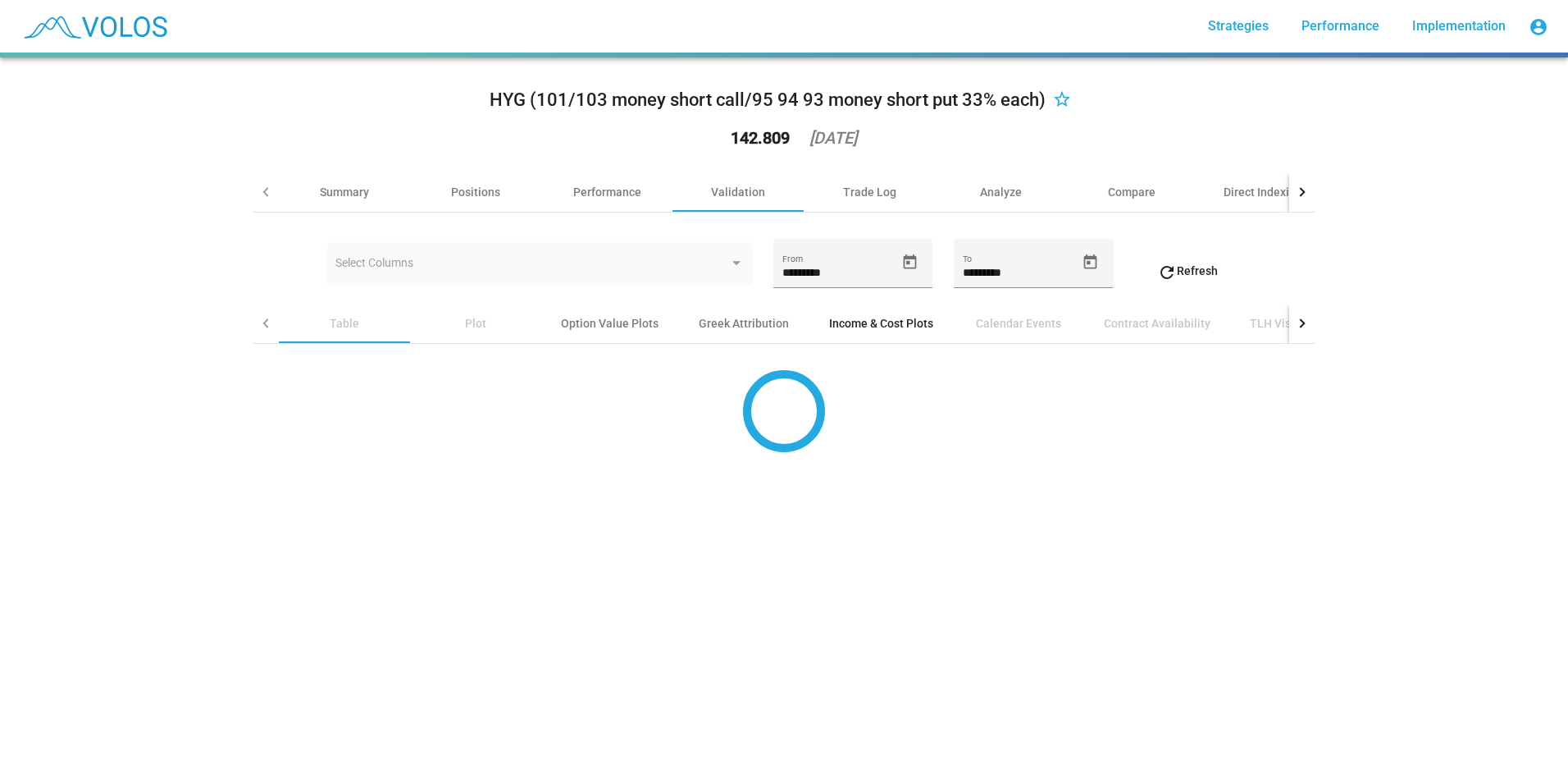
click at [861, 328] on div "Income & Cost Plots" at bounding box center [880, 323] width 104 height 16
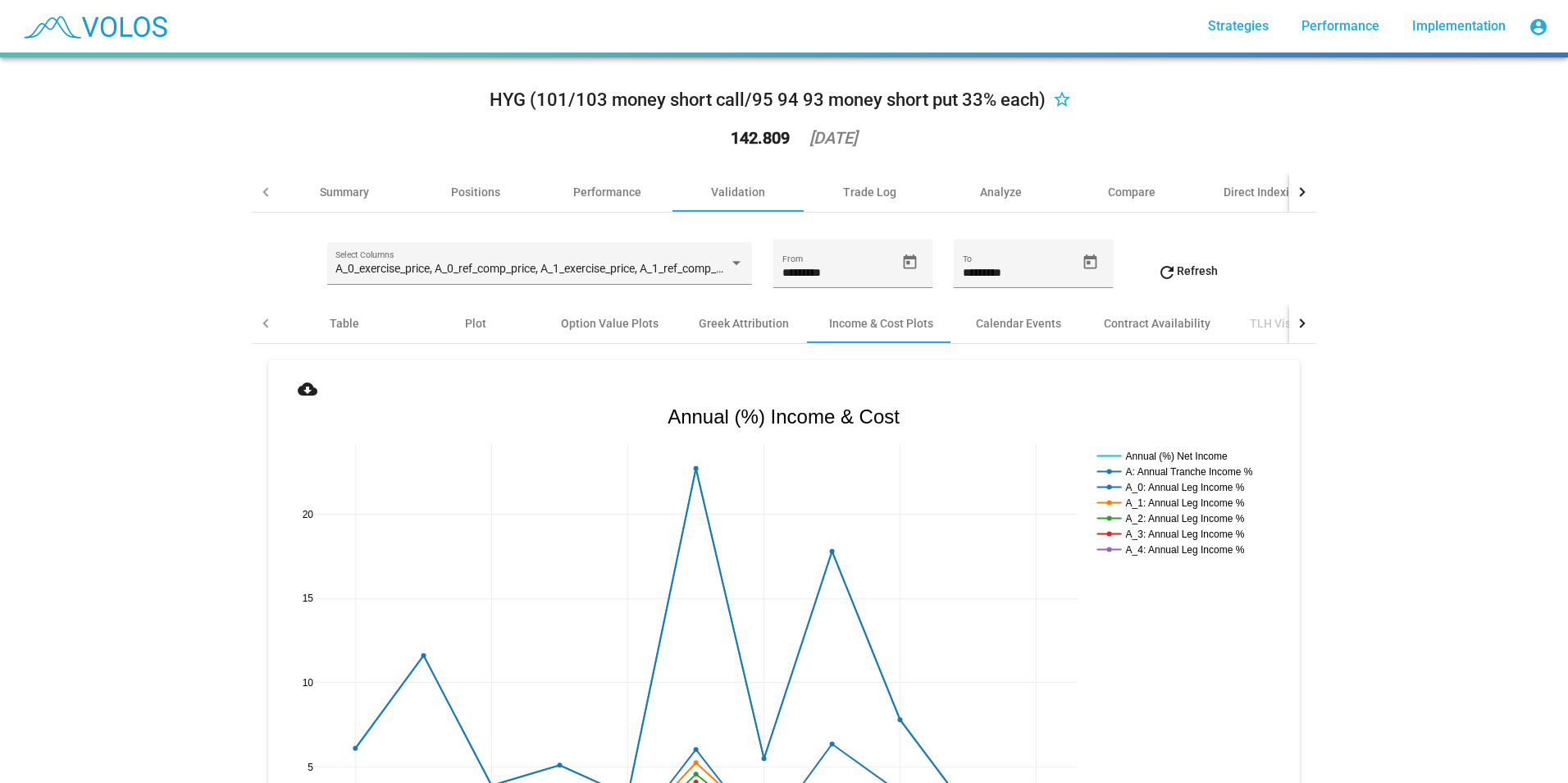
click at [301, 393] on mat-icon "cloud_download" at bounding box center [307, 388] width 20 height 20
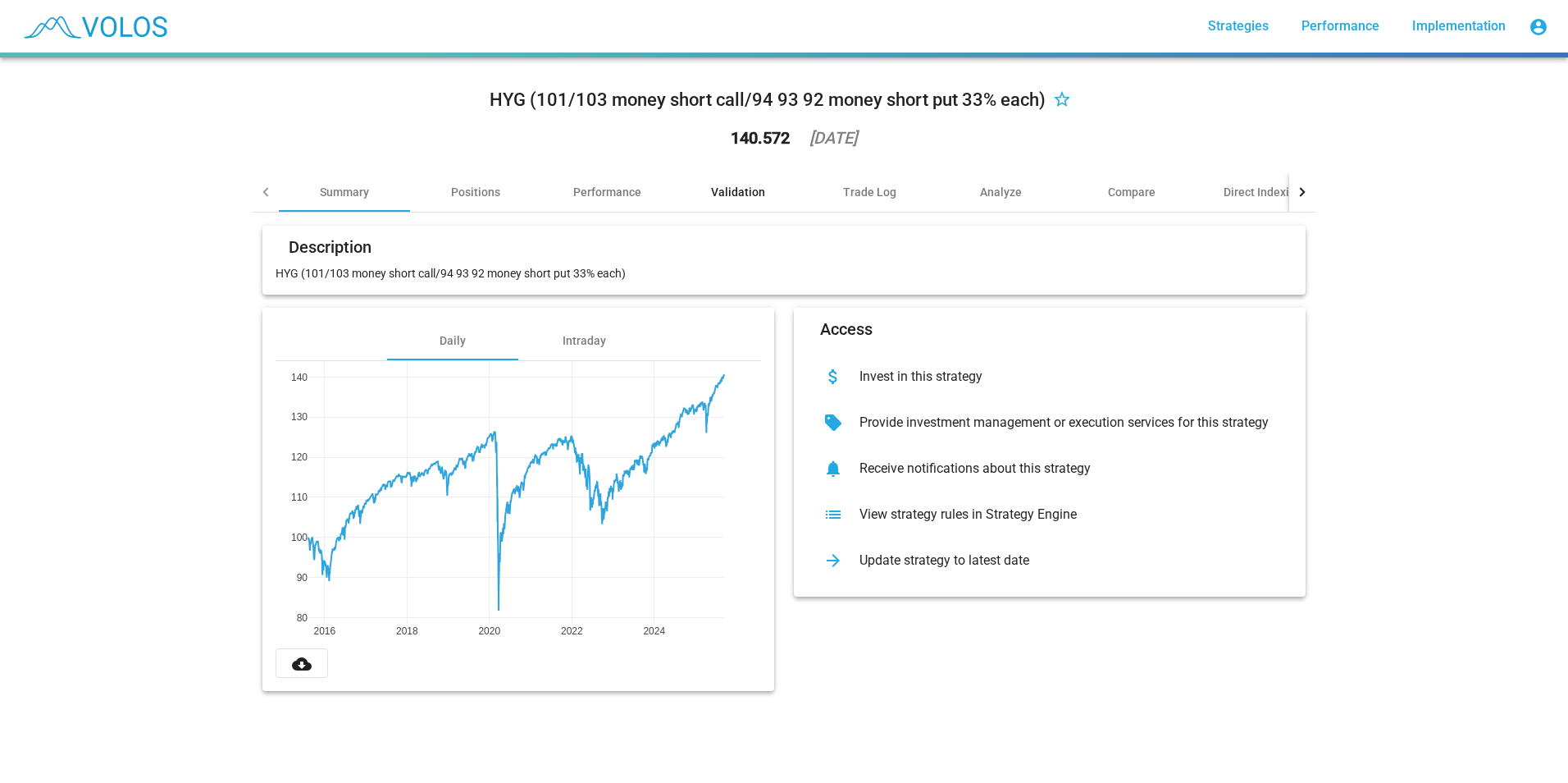
click at [720, 196] on div "Validation" at bounding box center [738, 192] width 54 height 16
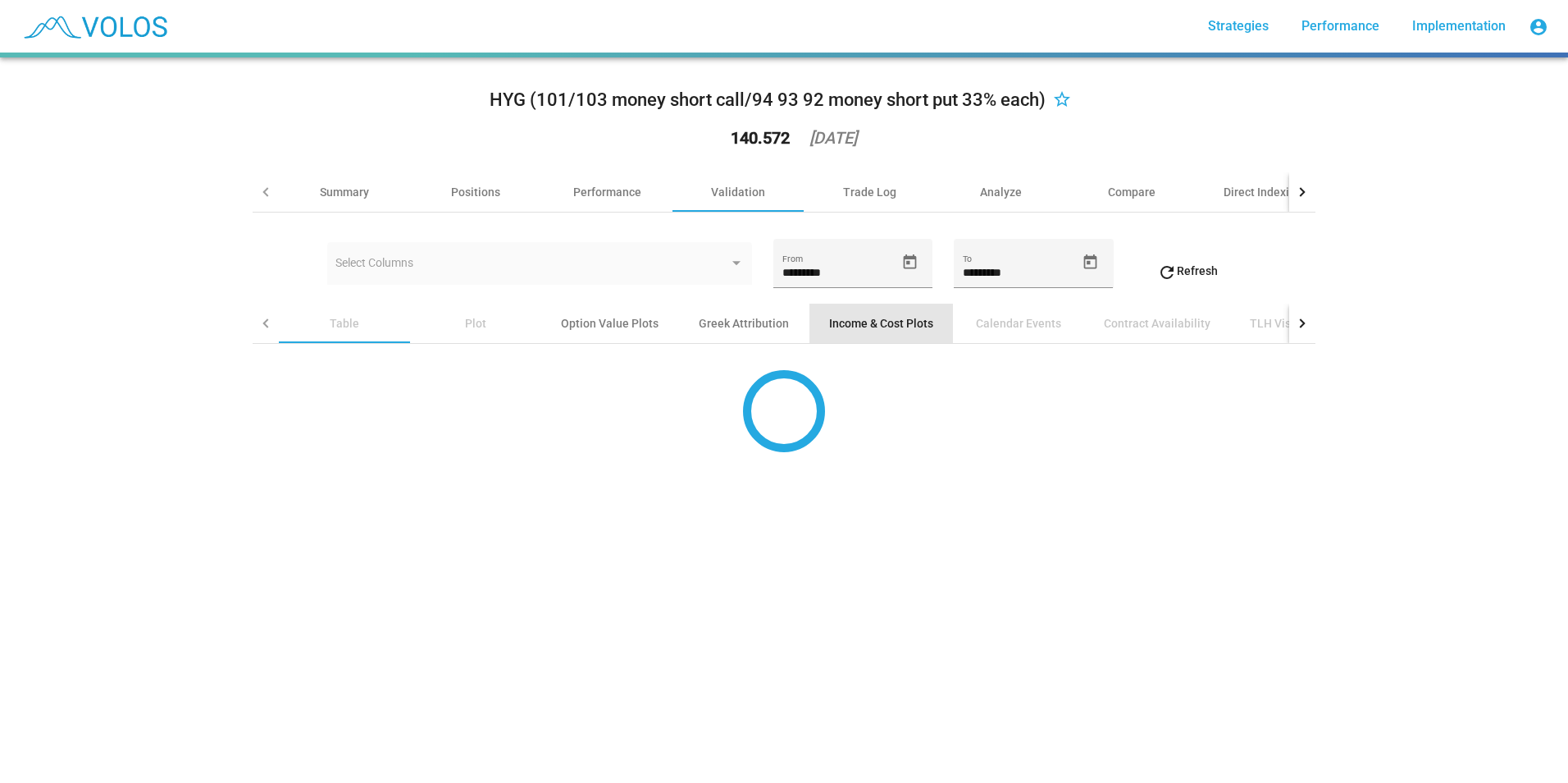
click at [860, 329] on div "Income & Cost Plots" at bounding box center [880, 323] width 104 height 16
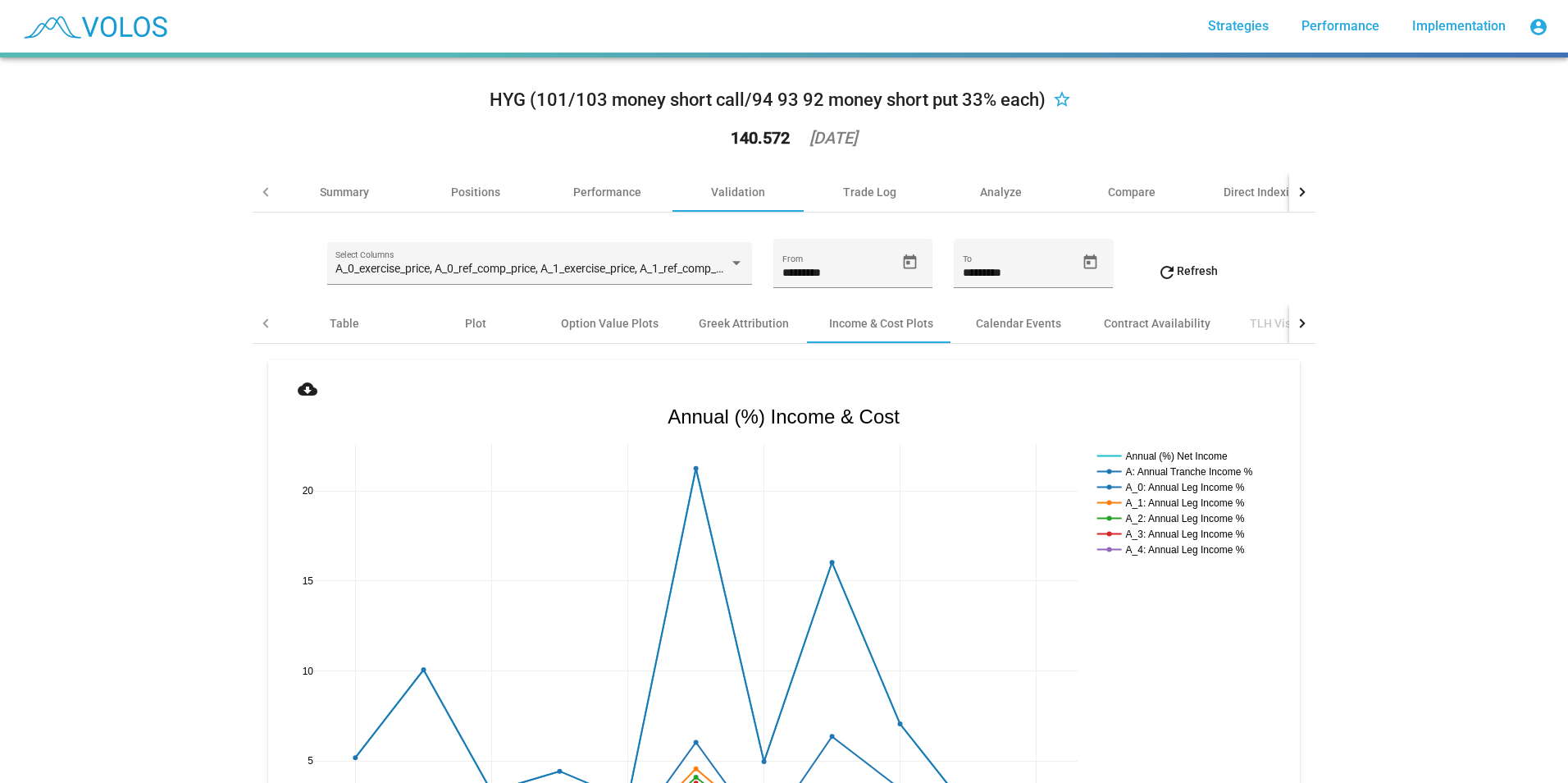
click at [299, 386] on mat-icon "cloud_download" at bounding box center [307, 388] width 20 height 20
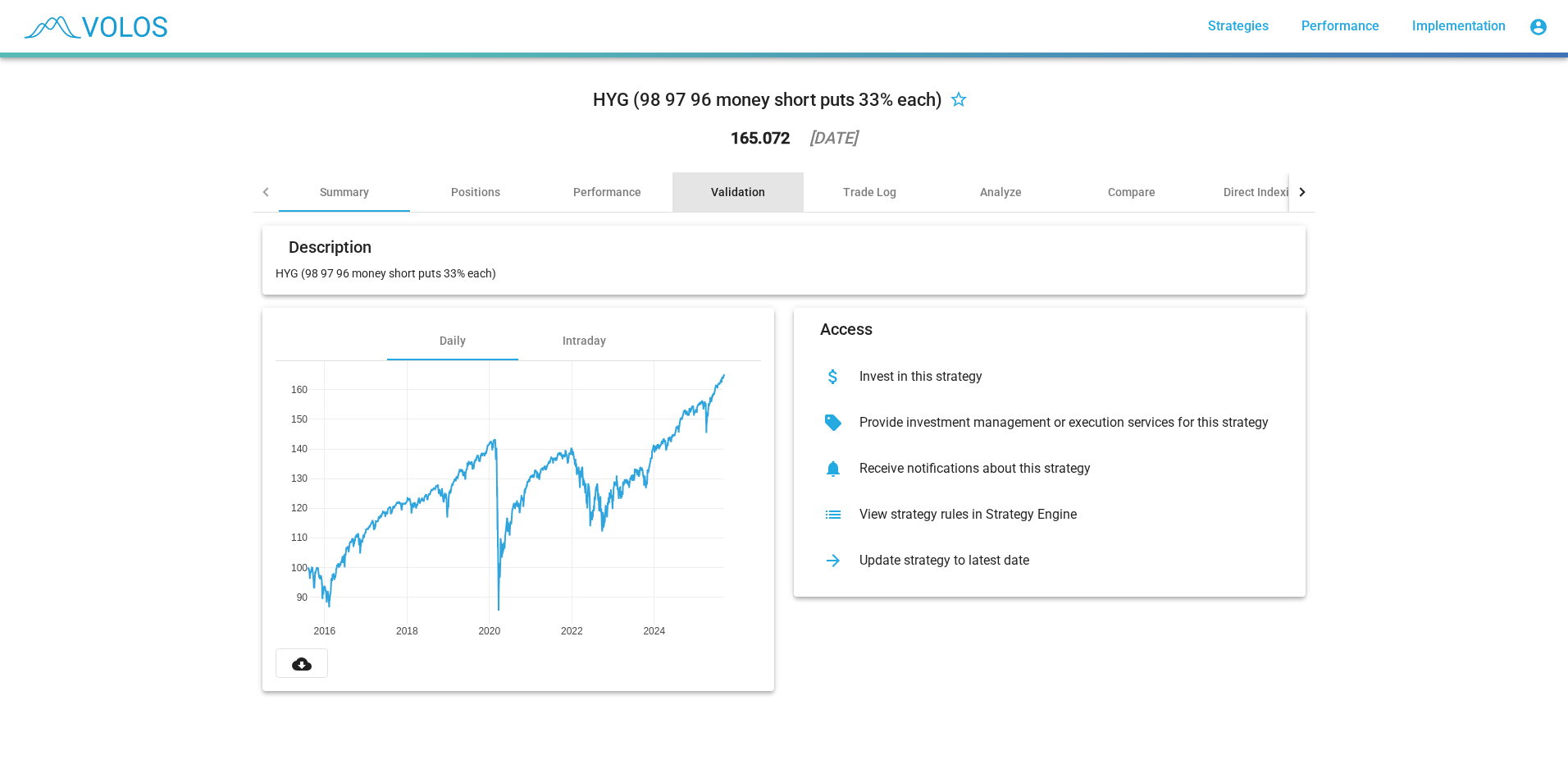
click at [724, 193] on div "Validation" at bounding box center [738, 192] width 54 height 16
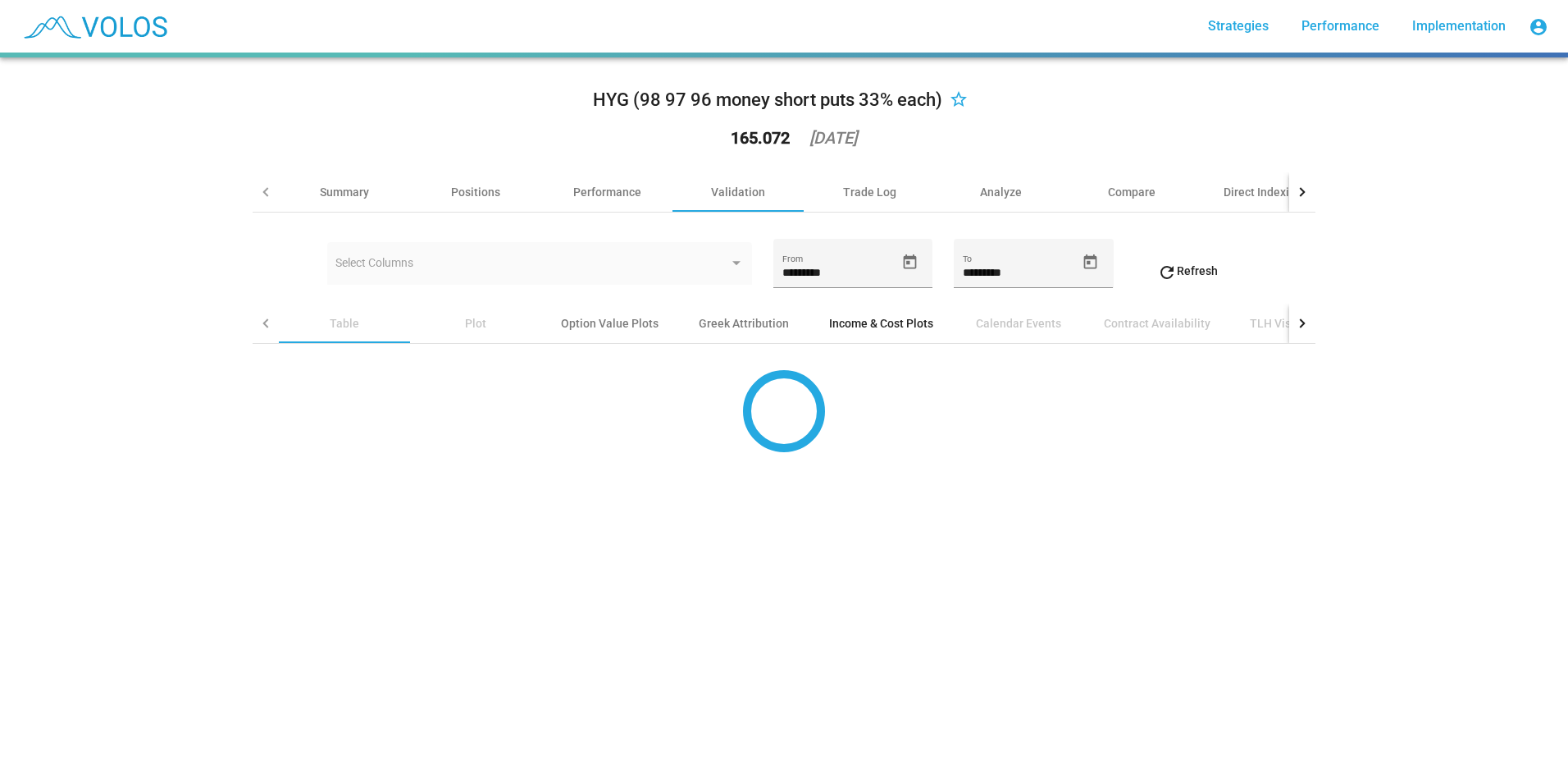
click at [846, 334] on div "Income & Cost Plots" at bounding box center [881, 323] width 144 height 39
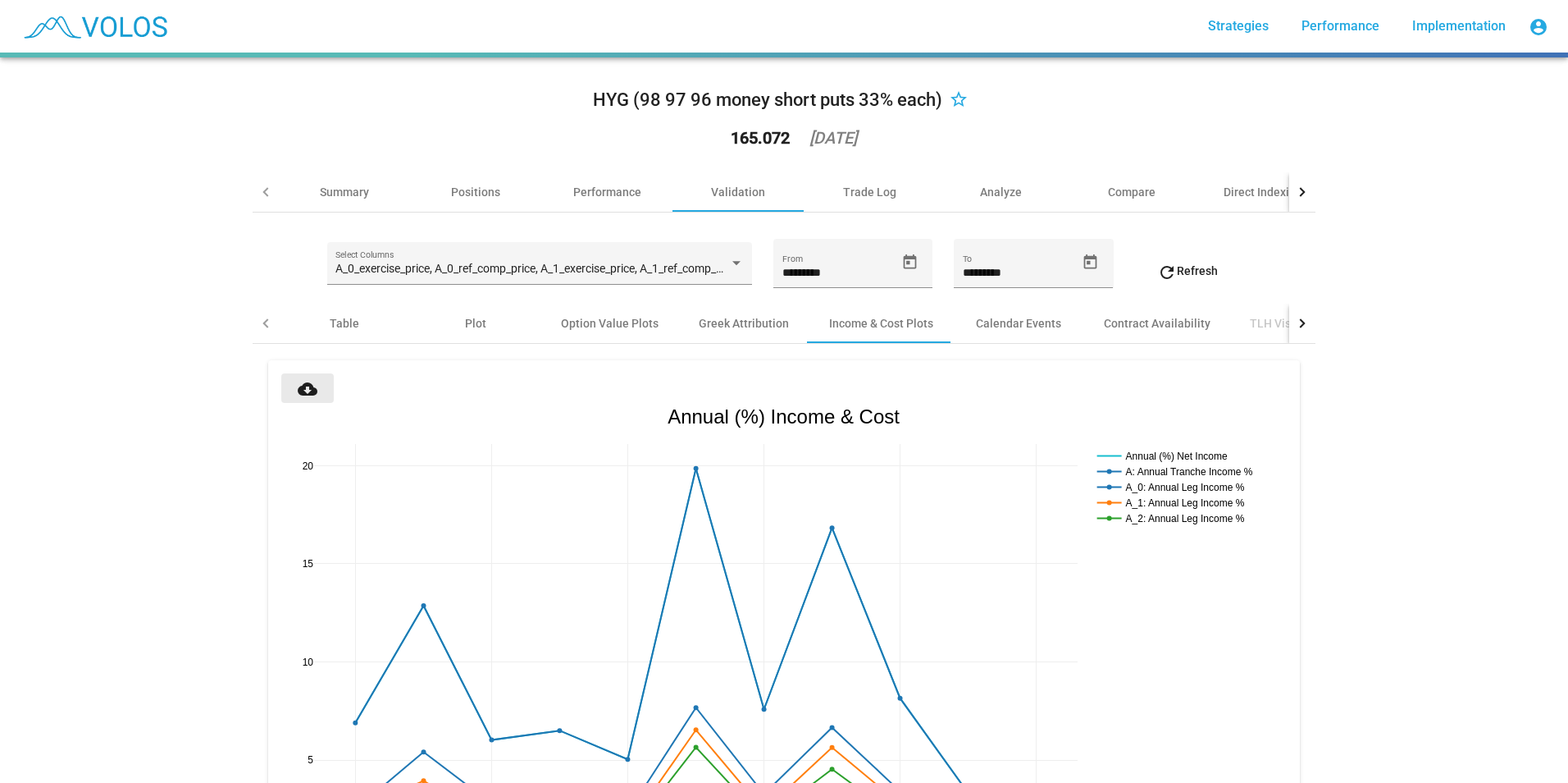
click at [305, 391] on mat-icon "cloud_download" at bounding box center [307, 388] width 20 height 20
